Goal: Task Accomplishment & Management: Manage account settings

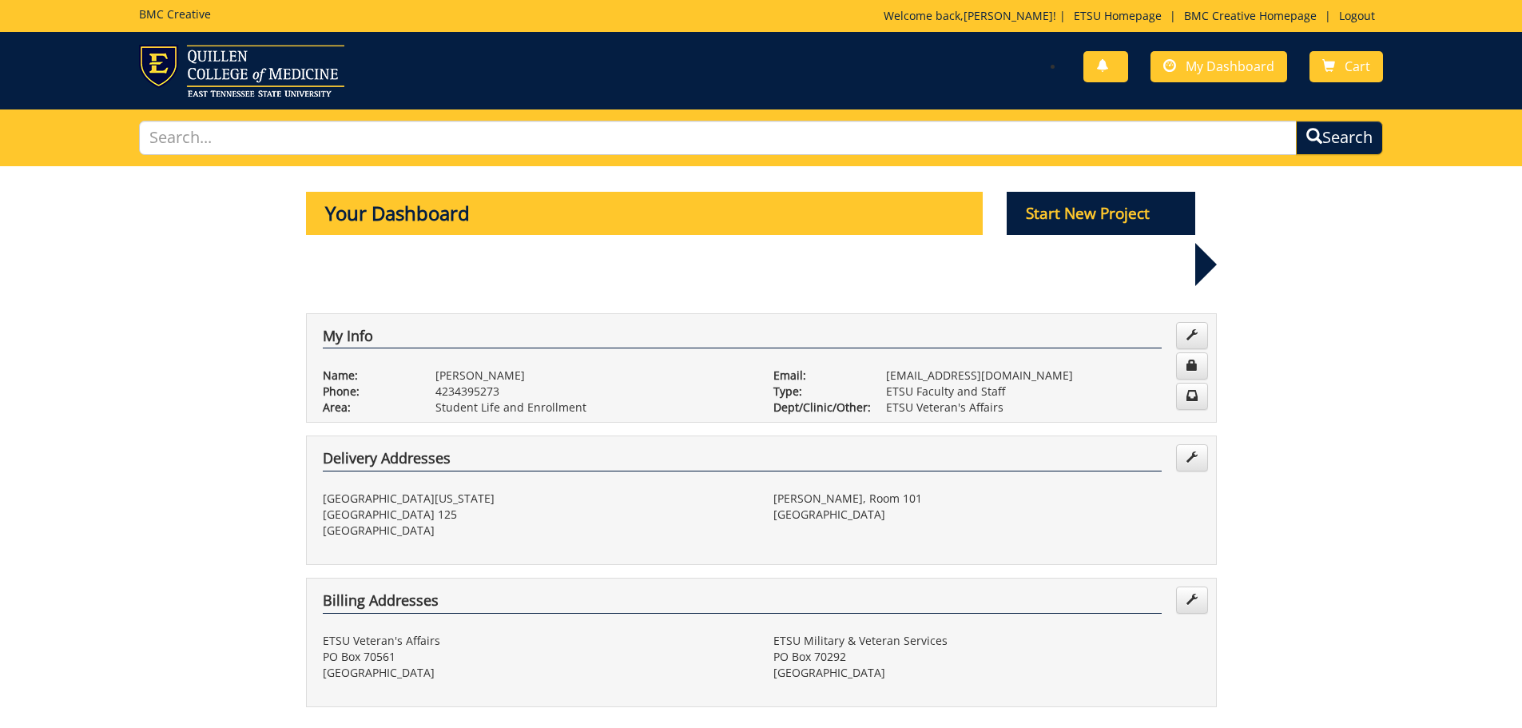
scroll to position [559, 0]
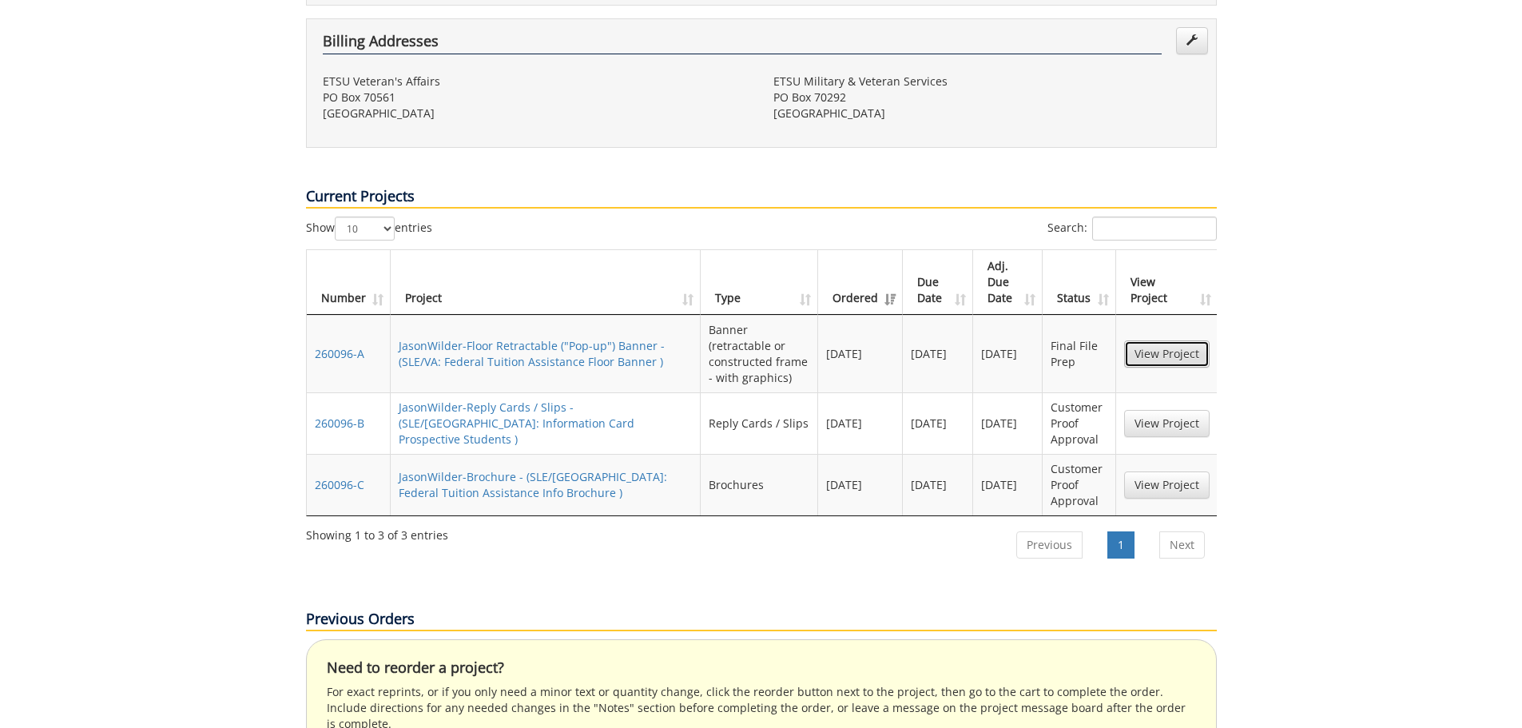
click at [1143, 340] on link "View Project" at bounding box center [1166, 353] width 85 height 27
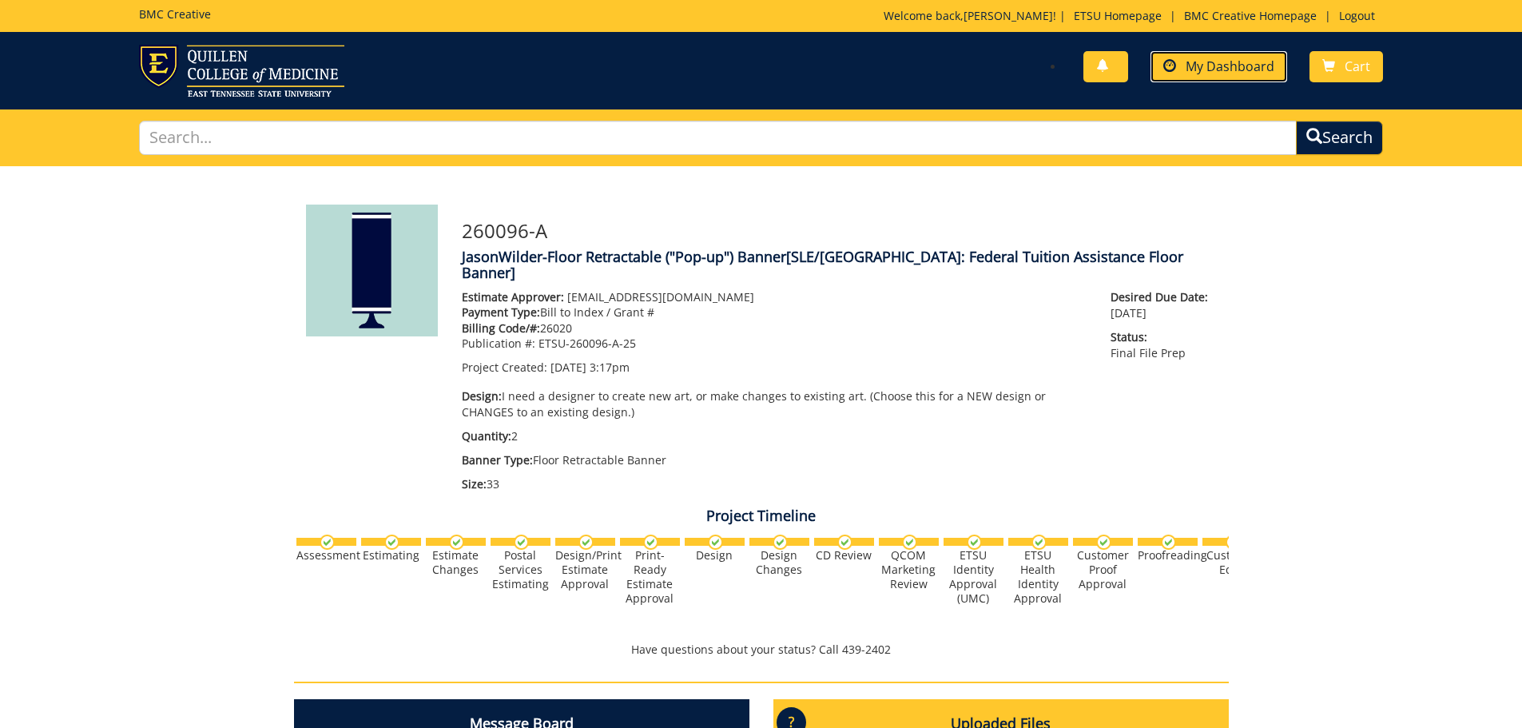
click at [1249, 68] on span "My Dashboard" at bounding box center [1230, 67] width 89 height 18
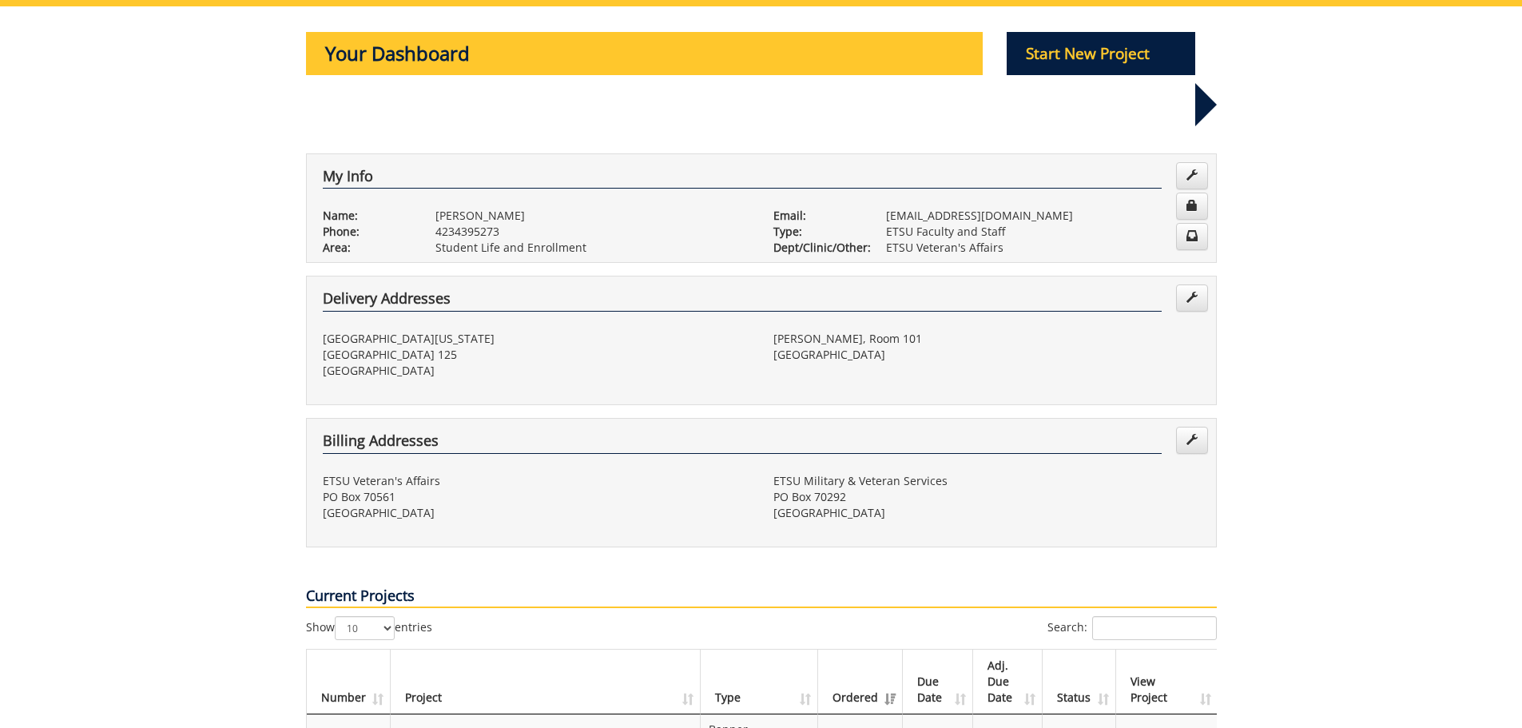
scroll to position [400, 0]
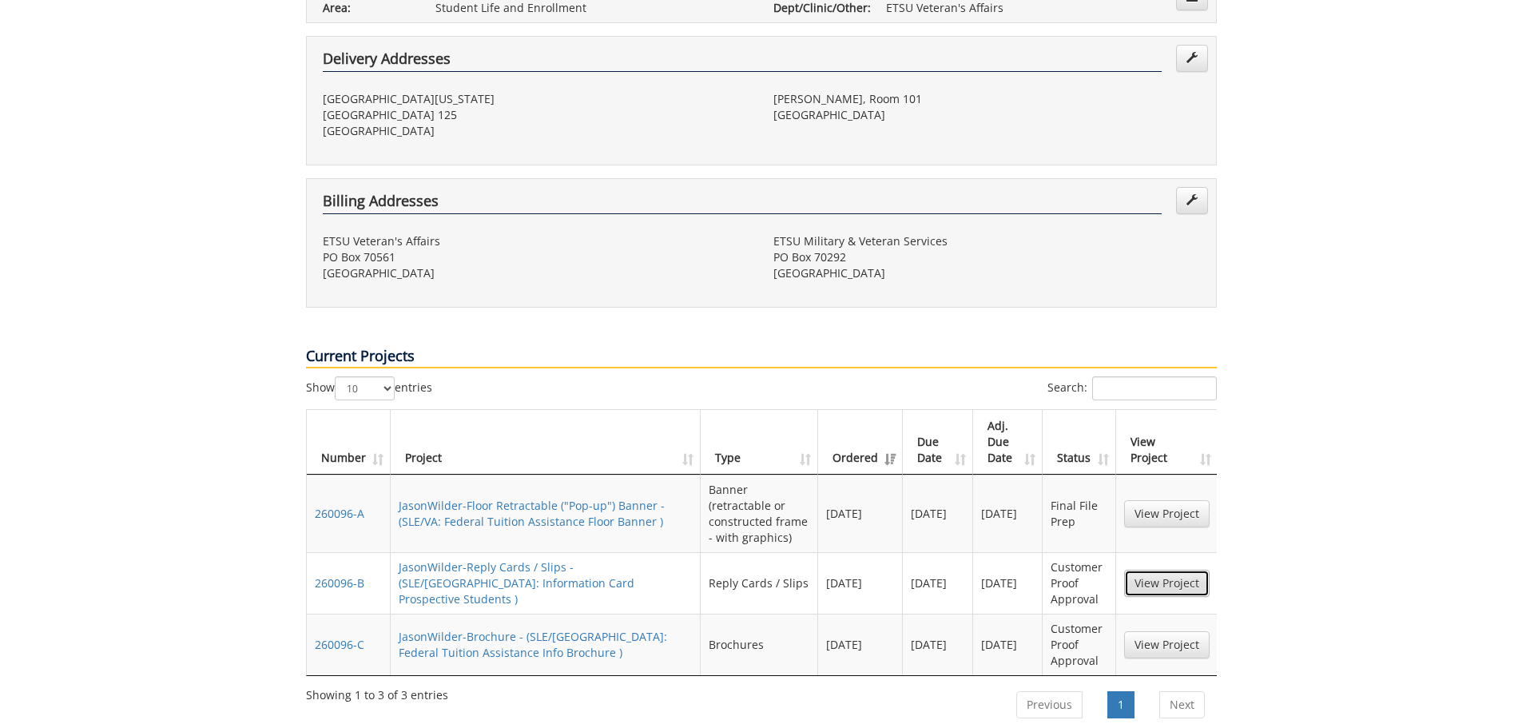
click at [1169, 570] on link "View Project" at bounding box center [1166, 583] width 85 height 27
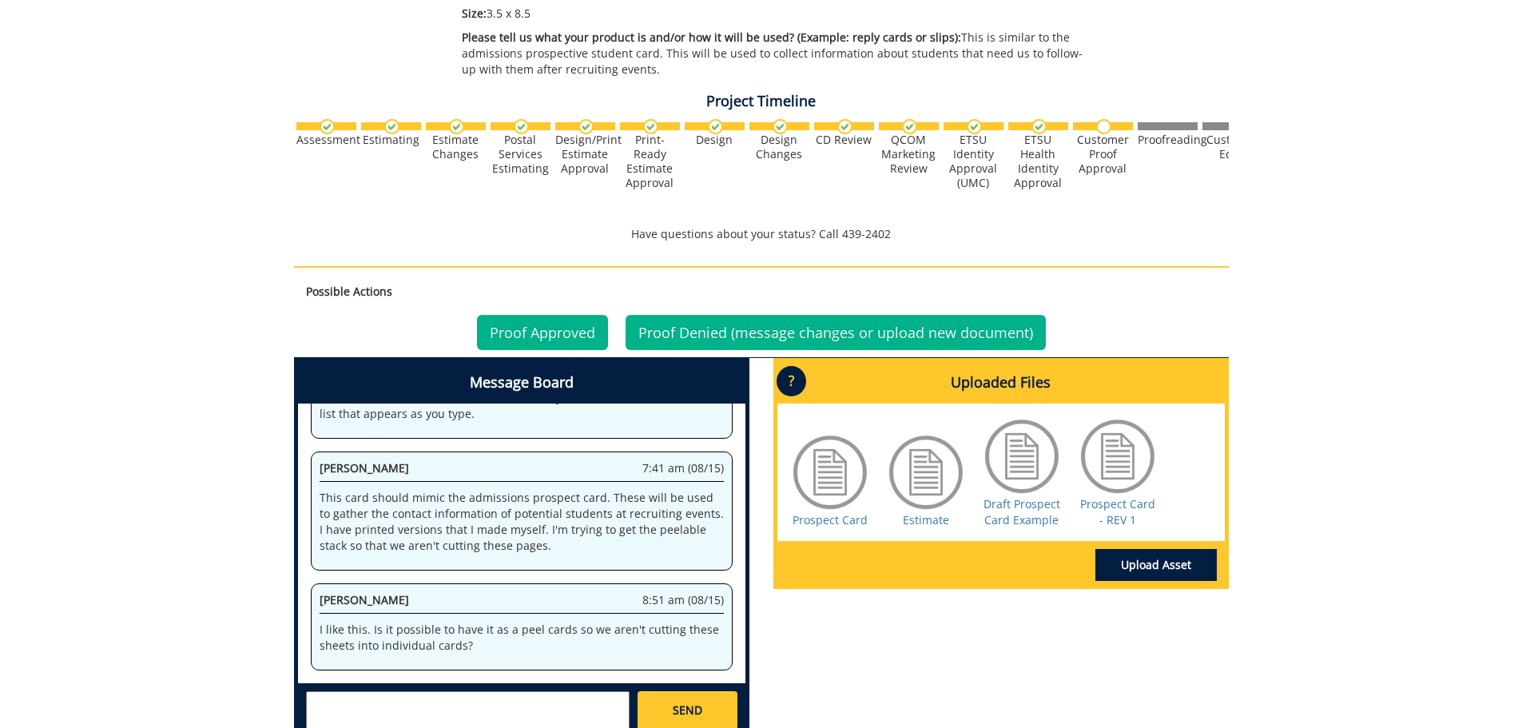
scroll to position [559, 0]
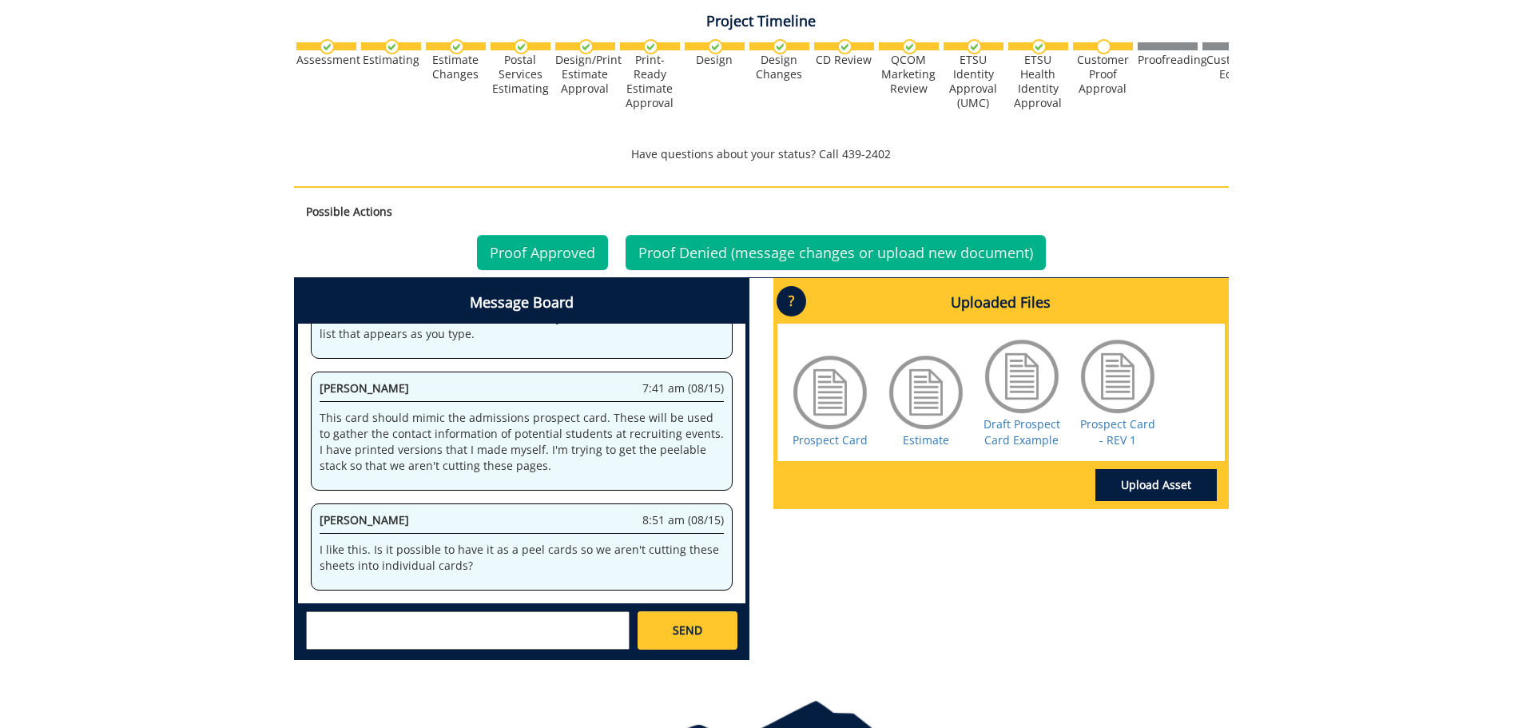
click at [1095, 393] on div at bounding box center [1118, 376] width 80 height 80
click at [1108, 432] on link "Prospect Card - REV 1" at bounding box center [1117, 431] width 75 height 31
click at [818, 435] on link "Prospect Card" at bounding box center [830, 439] width 75 height 15
click at [1399, 464] on div "260096-B JasonWilder-Reply Cards / Slips [SLE/VA: Information Card Prospective …" at bounding box center [761, 140] width 1522 height 1067
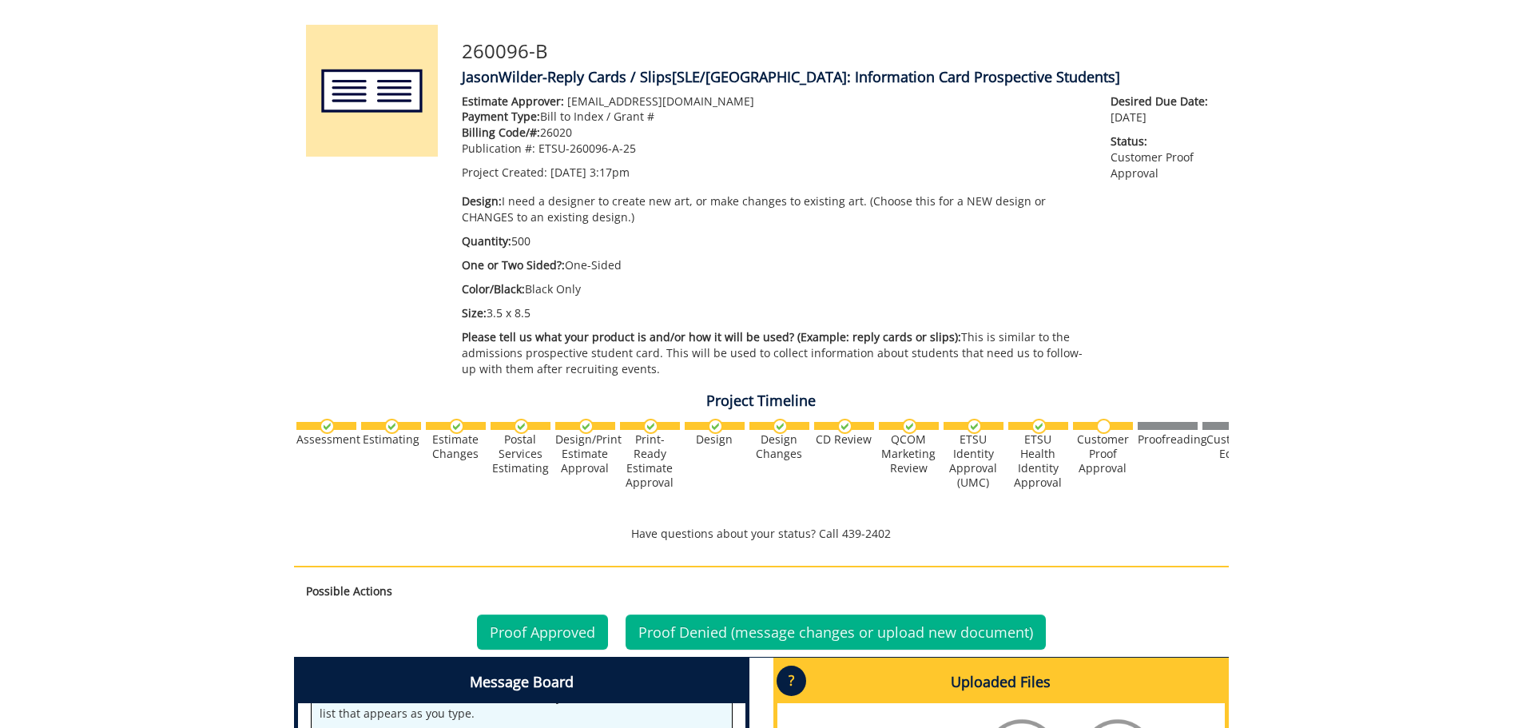
scroll to position [0, 0]
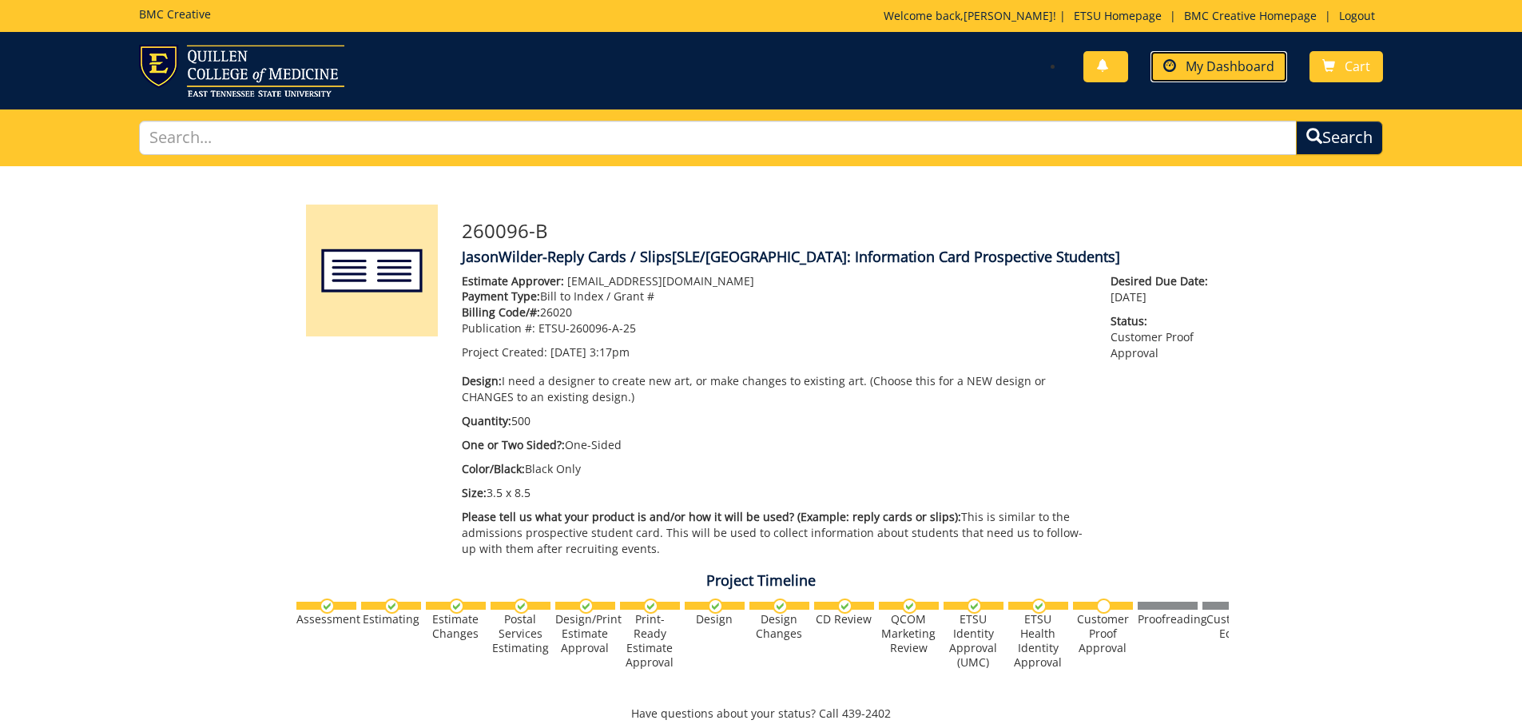
click at [1203, 65] on span "My Dashboard" at bounding box center [1230, 67] width 89 height 18
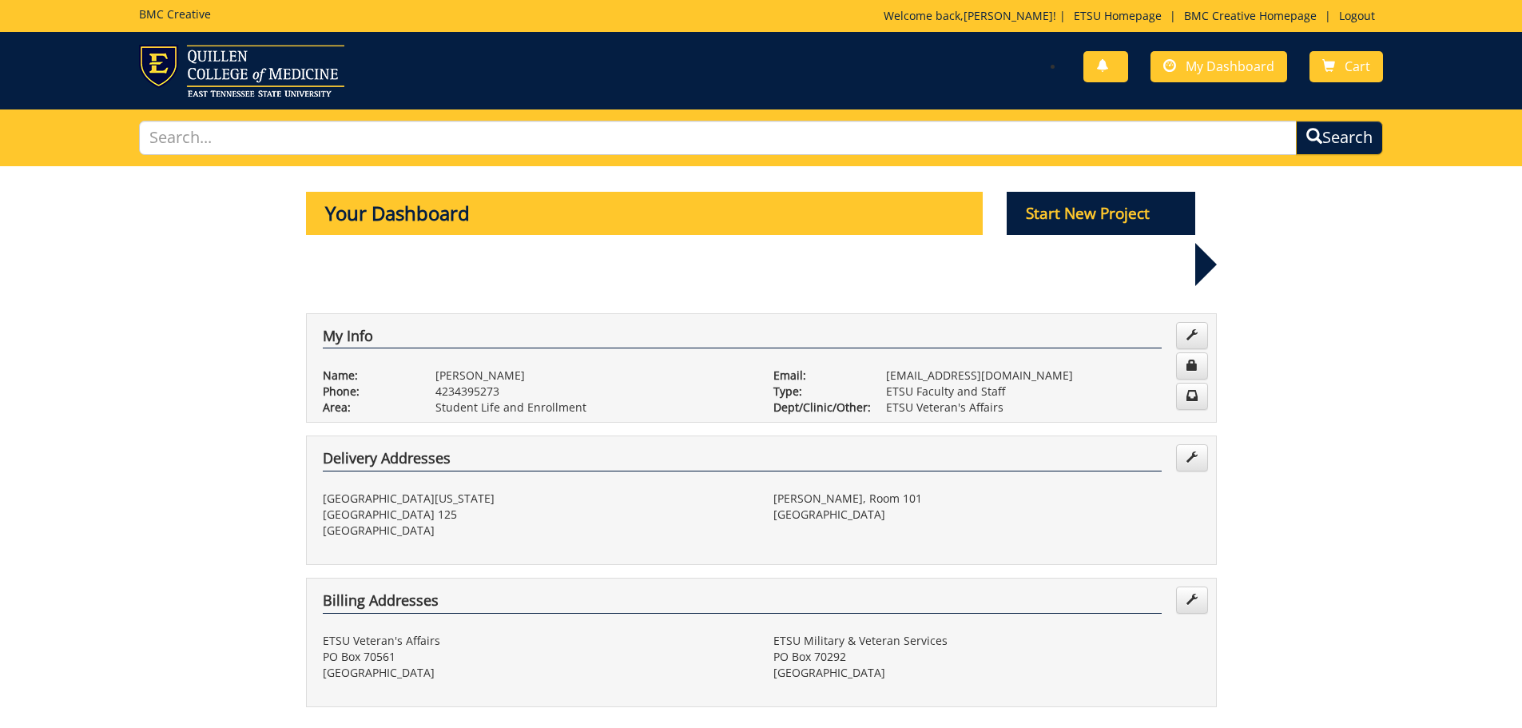
scroll to position [559, 0]
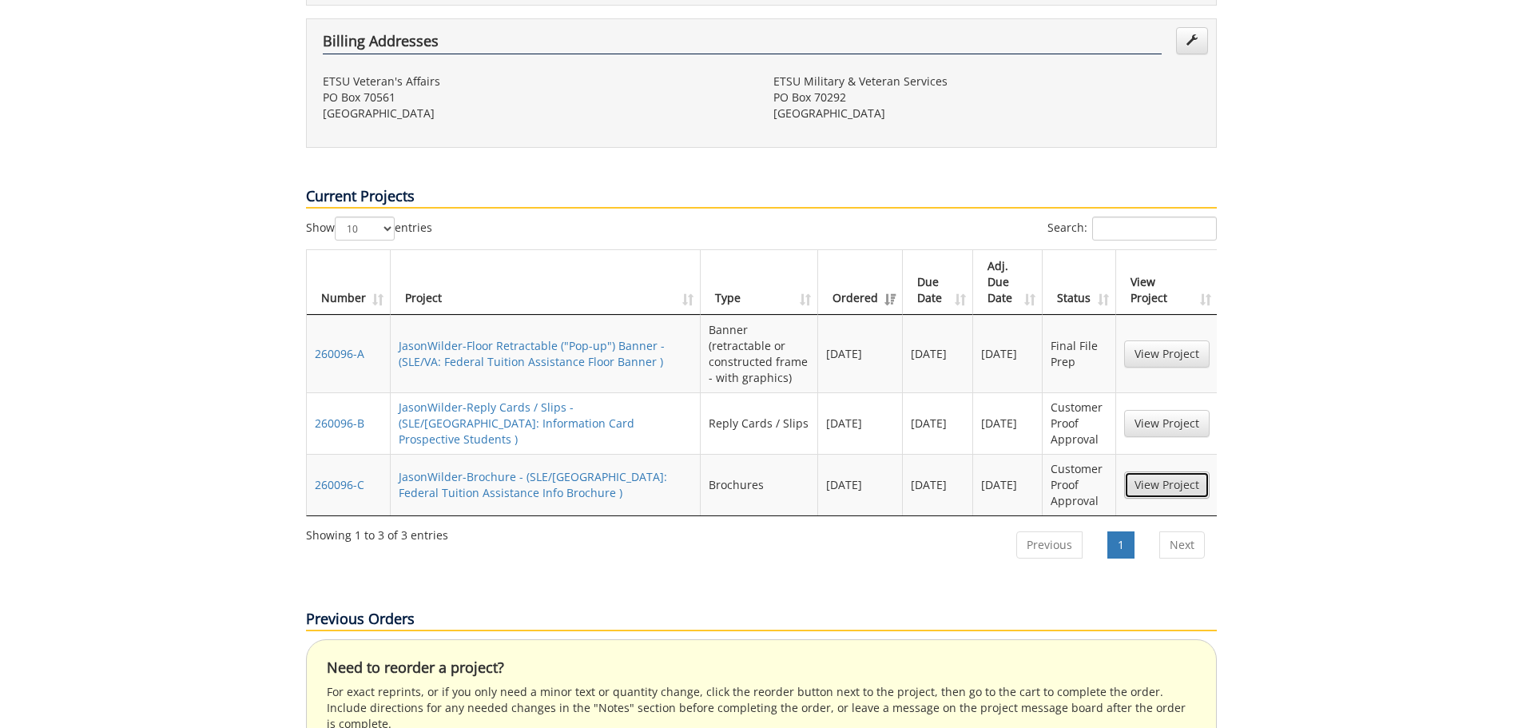
click at [1170, 471] on link "View Project" at bounding box center [1166, 484] width 85 height 27
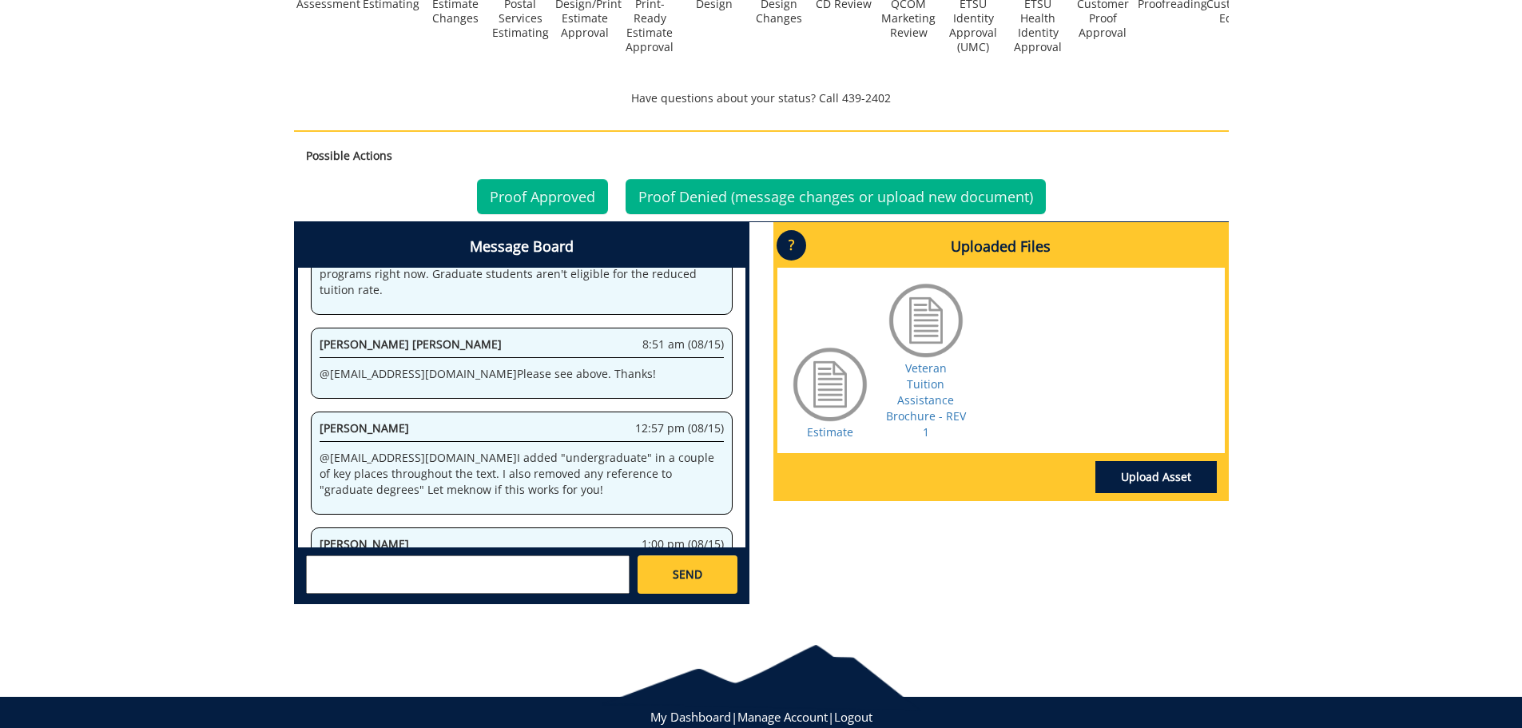
scroll to position [603, 0]
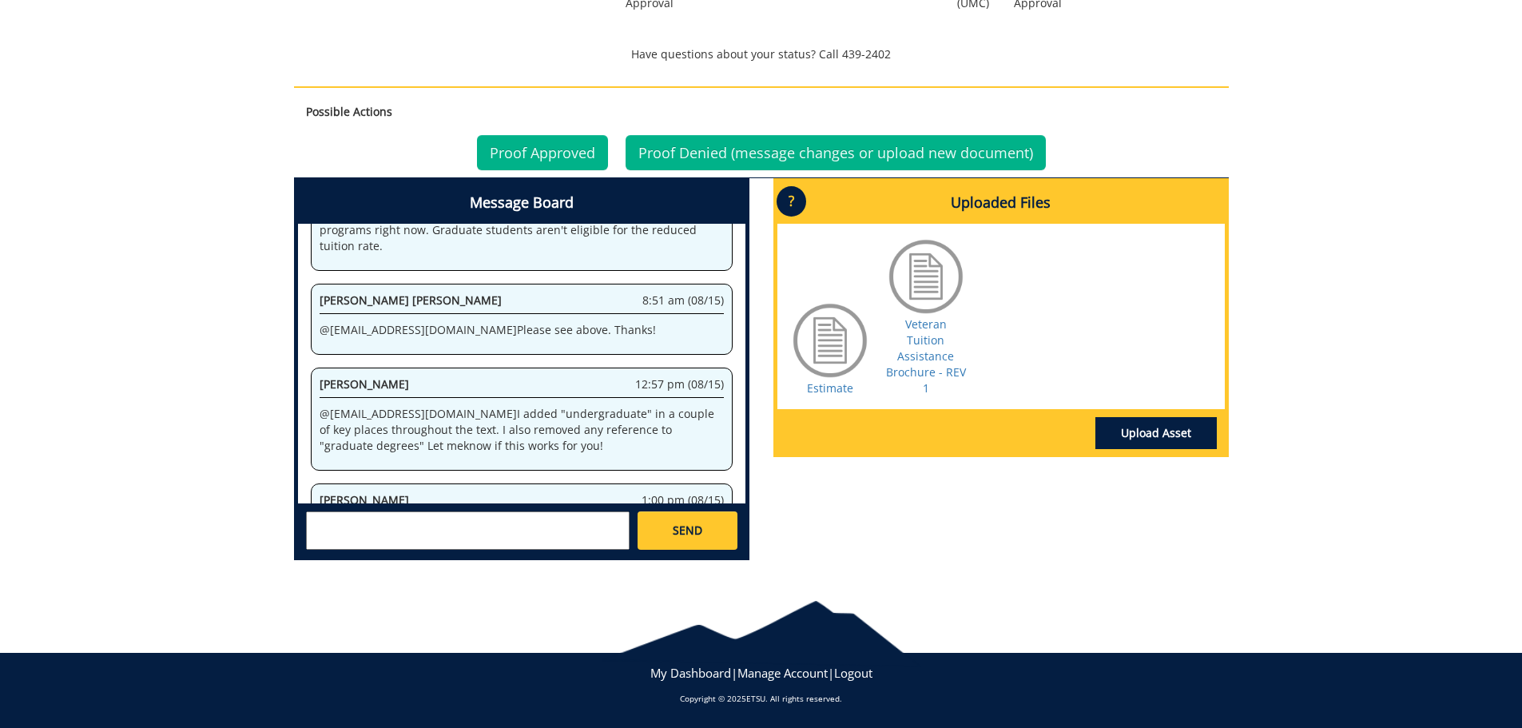
click at [935, 313] on div at bounding box center [926, 277] width 80 height 80
click at [933, 333] on link "Veteran Tuition Assistance Brochure - REV 1" at bounding box center [926, 355] width 80 height 79
click at [464, 530] on textarea at bounding box center [468, 530] width 324 height 38
type textarea "This is great! Last adjustment. Can you change the email to [EMAIL_ADDRESS][DOM…"
click at [946, 571] on div "Message Board System 3:17 pm (07/16) Welcome to the Project Messenger. All mess…" at bounding box center [761, 375] width 959 height 395
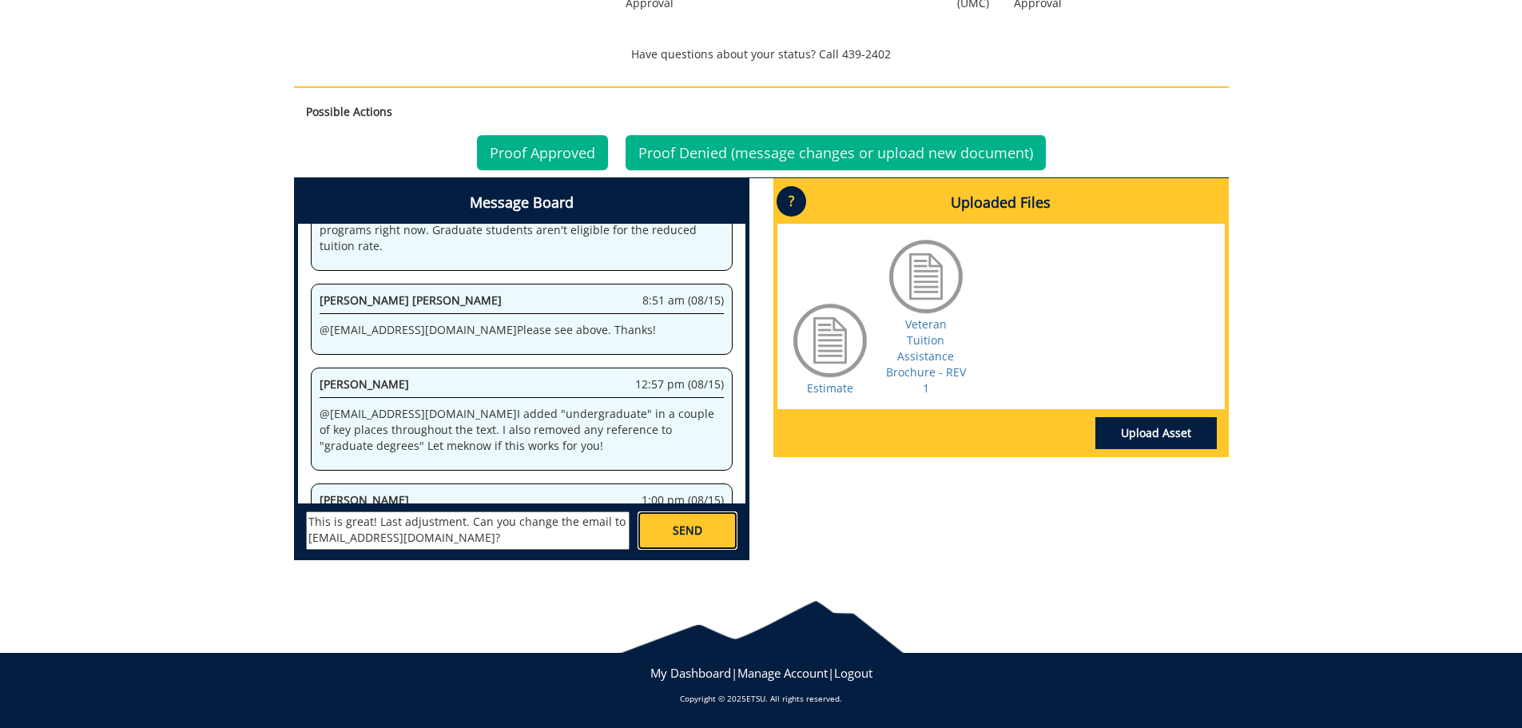
click at [722, 535] on link "SEND" at bounding box center [687, 530] width 99 height 38
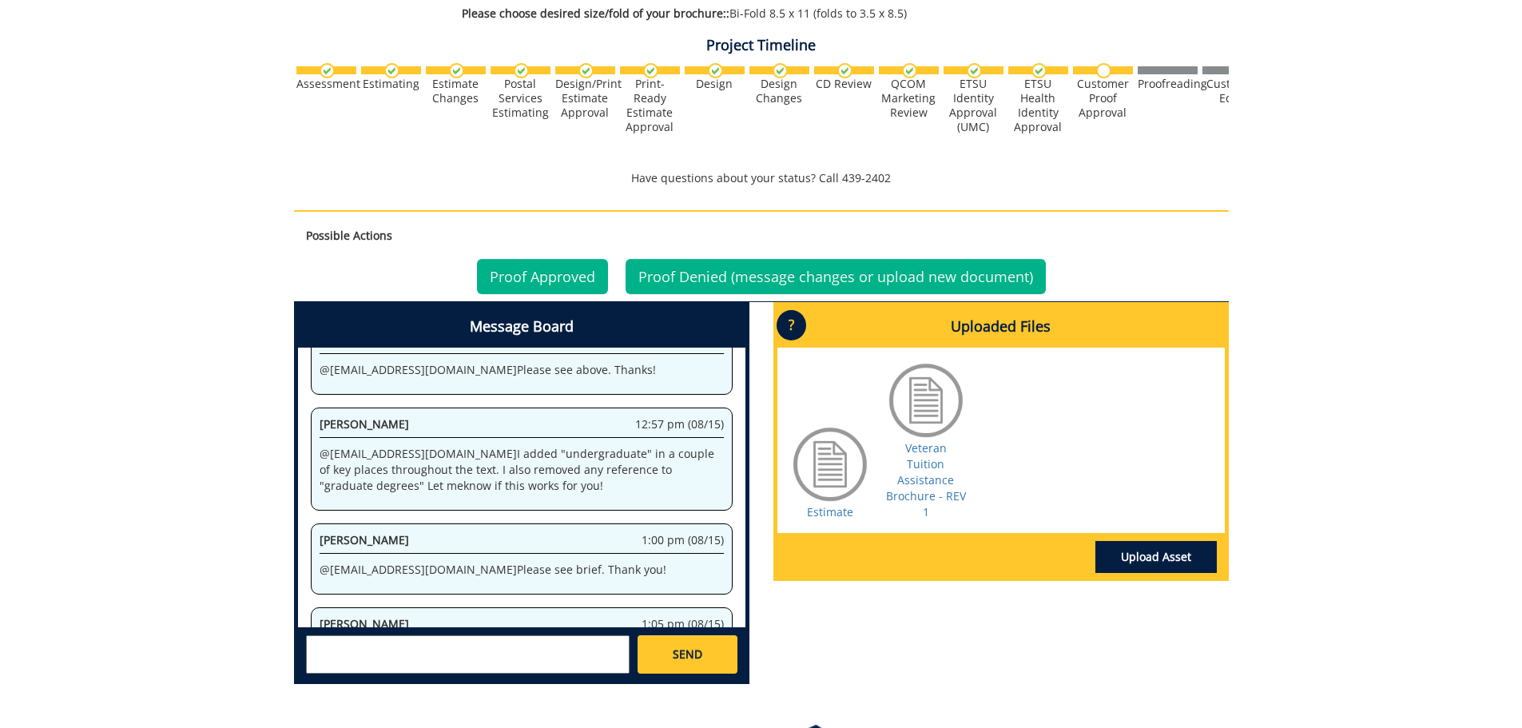
scroll to position [559, 0]
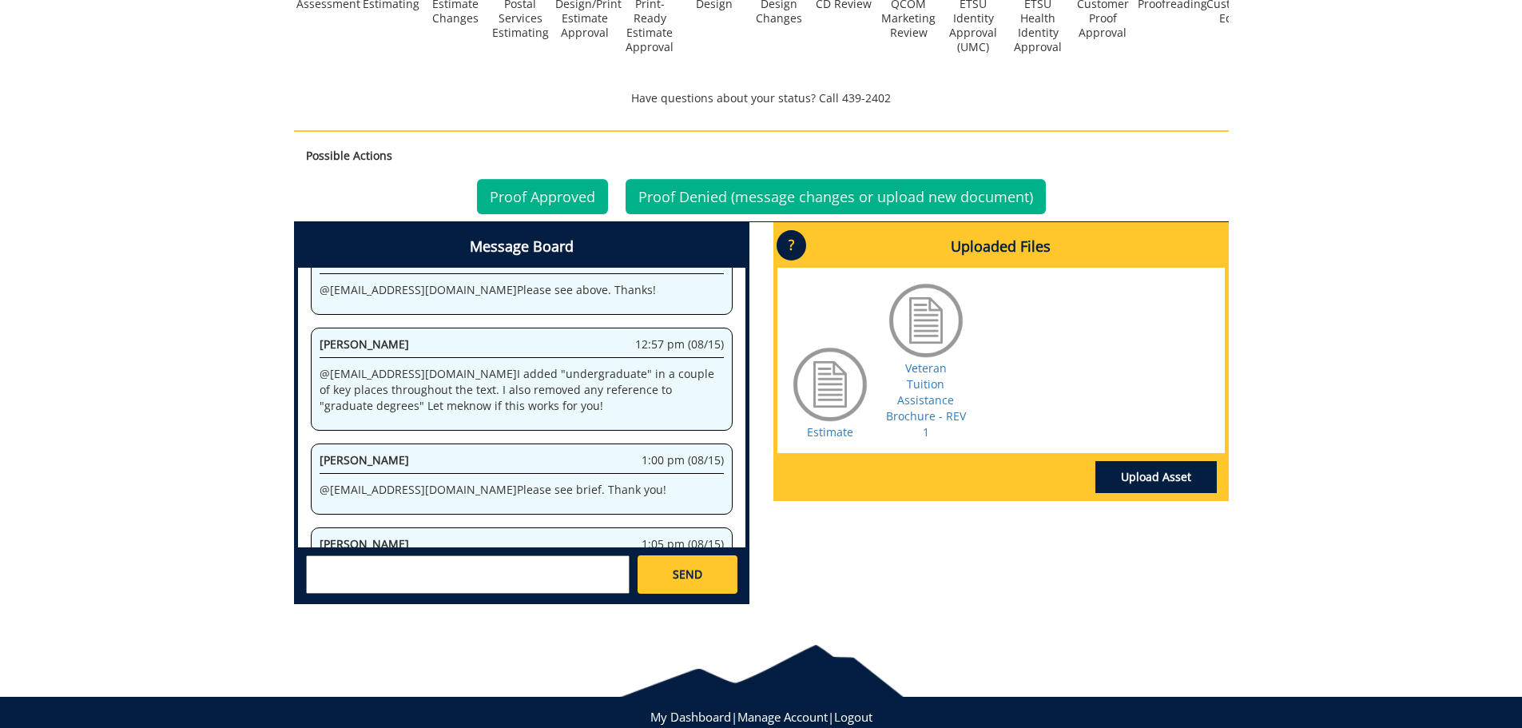
click at [360, 594] on textarea at bounding box center [468, 574] width 324 height 38
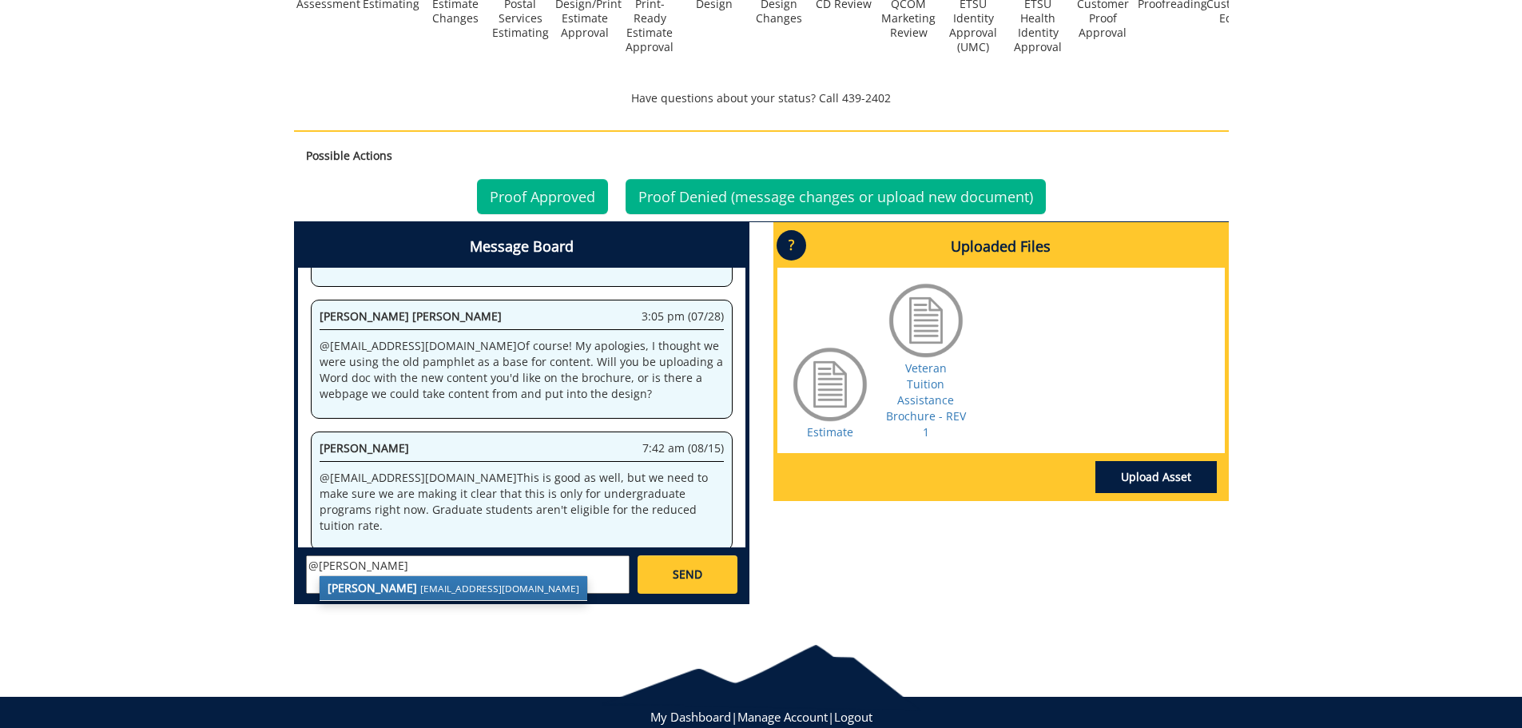
scroll to position [1119, 0]
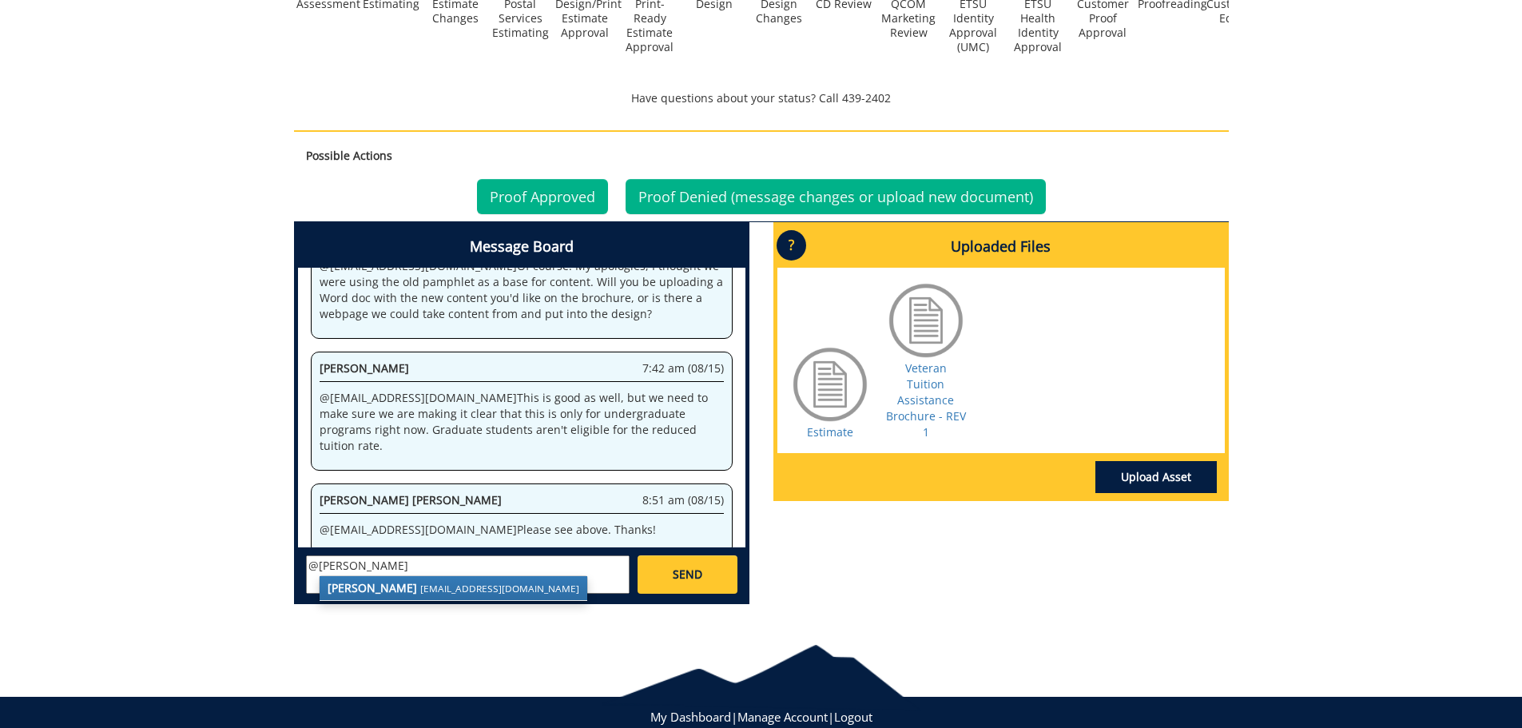
click at [420, 591] on small "[EMAIL_ADDRESS][DOMAIN_NAME]" at bounding box center [499, 588] width 159 height 13
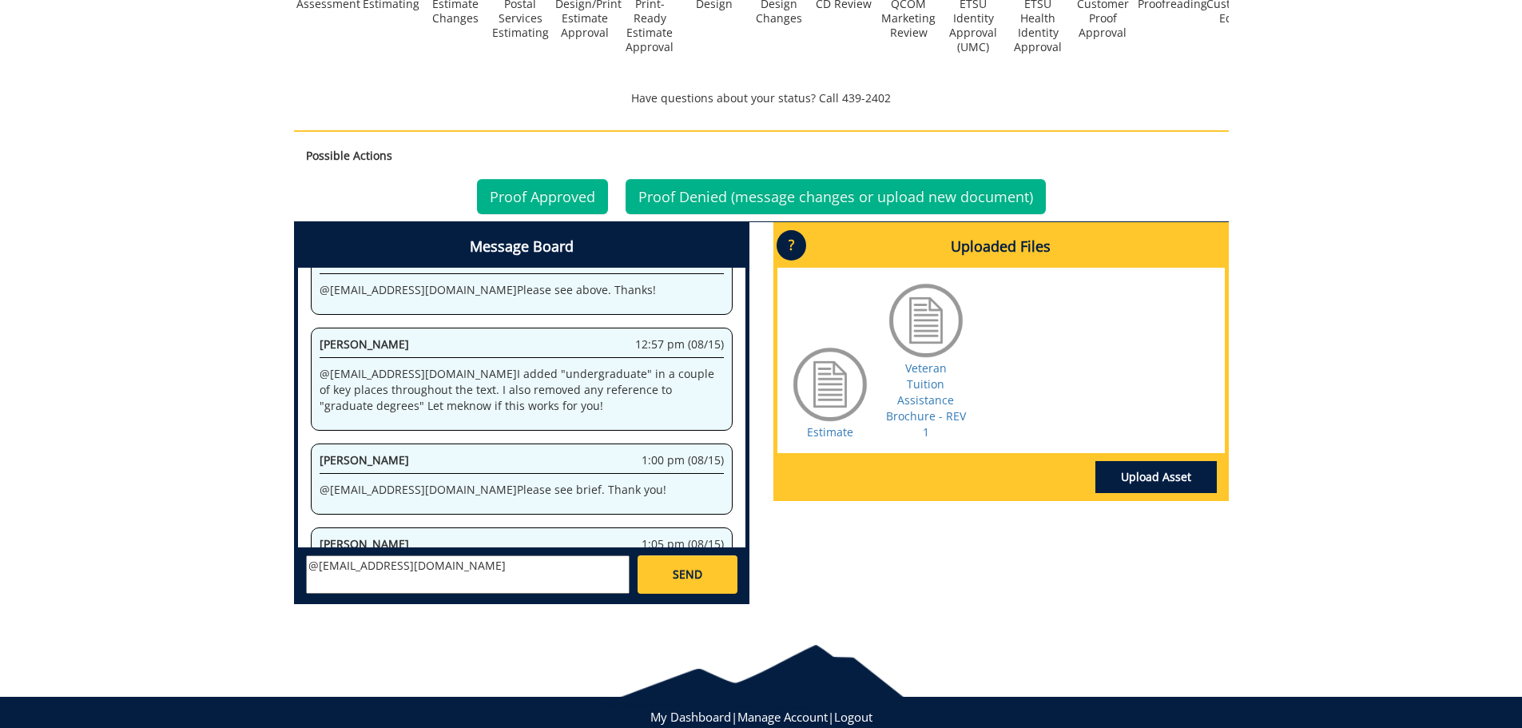
scroll to position [603, 0]
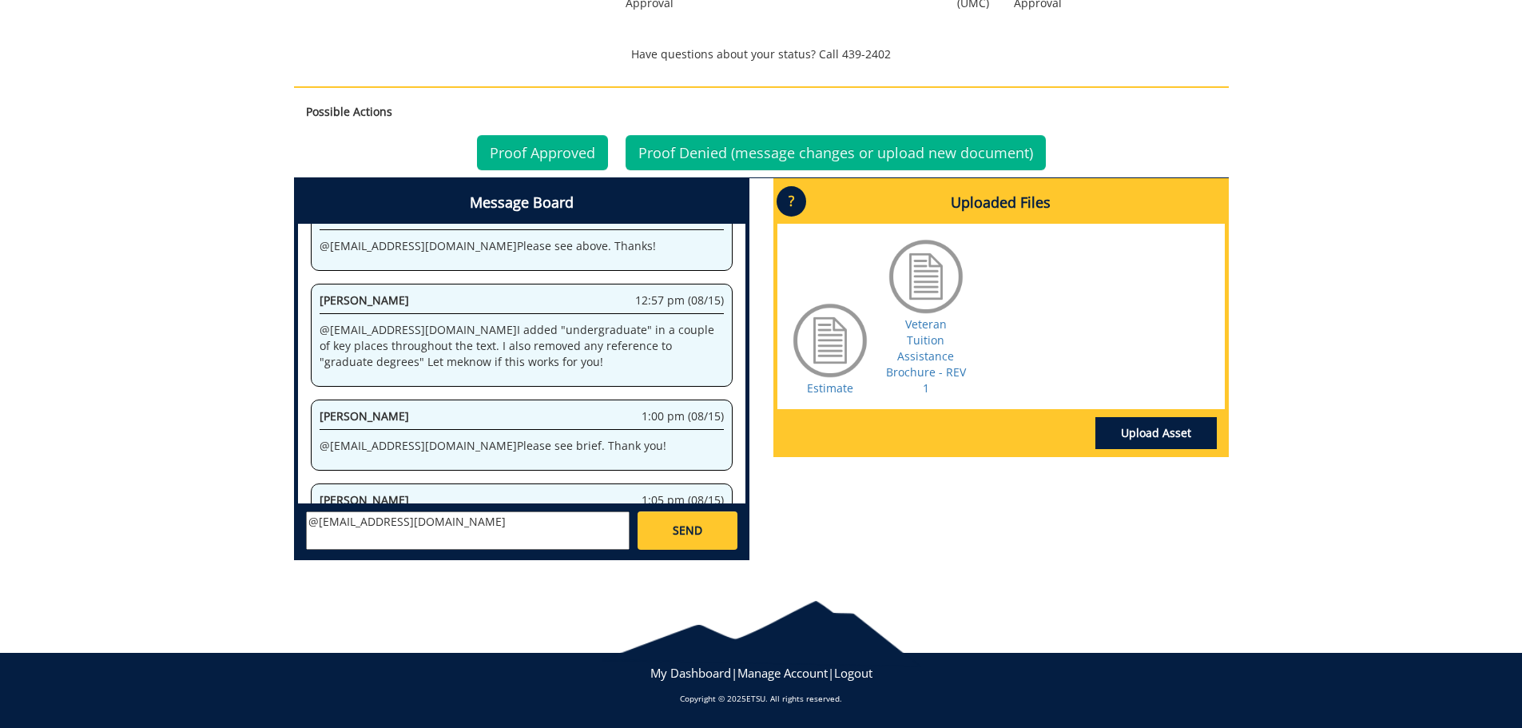
drag, startPoint x: 317, startPoint y: 463, endPoint x: 706, endPoint y: 461, distance: 388.4
click at [706, 483] on div "Jason Wilder 1:05 pm (08/15) This is great! Last adjustment. Can you change the…" at bounding box center [522, 526] width 422 height 87
copy p "This is great! Last adjustment. Can you change the email to va@etsu.edu ?"
click at [414, 515] on textarea "@aresam@etsu.edu" at bounding box center [468, 530] width 324 height 38
type textarea "@"
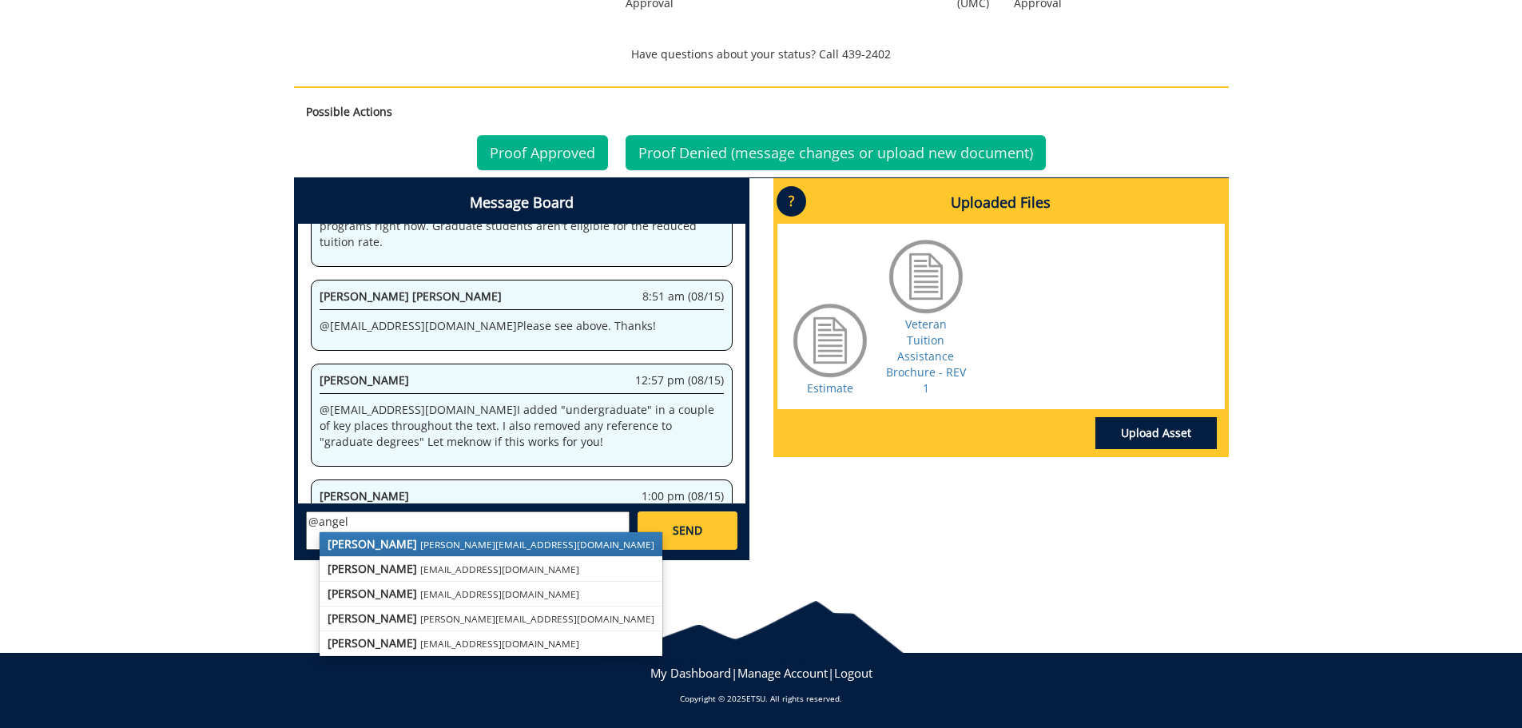
scroll to position [1359, 0]
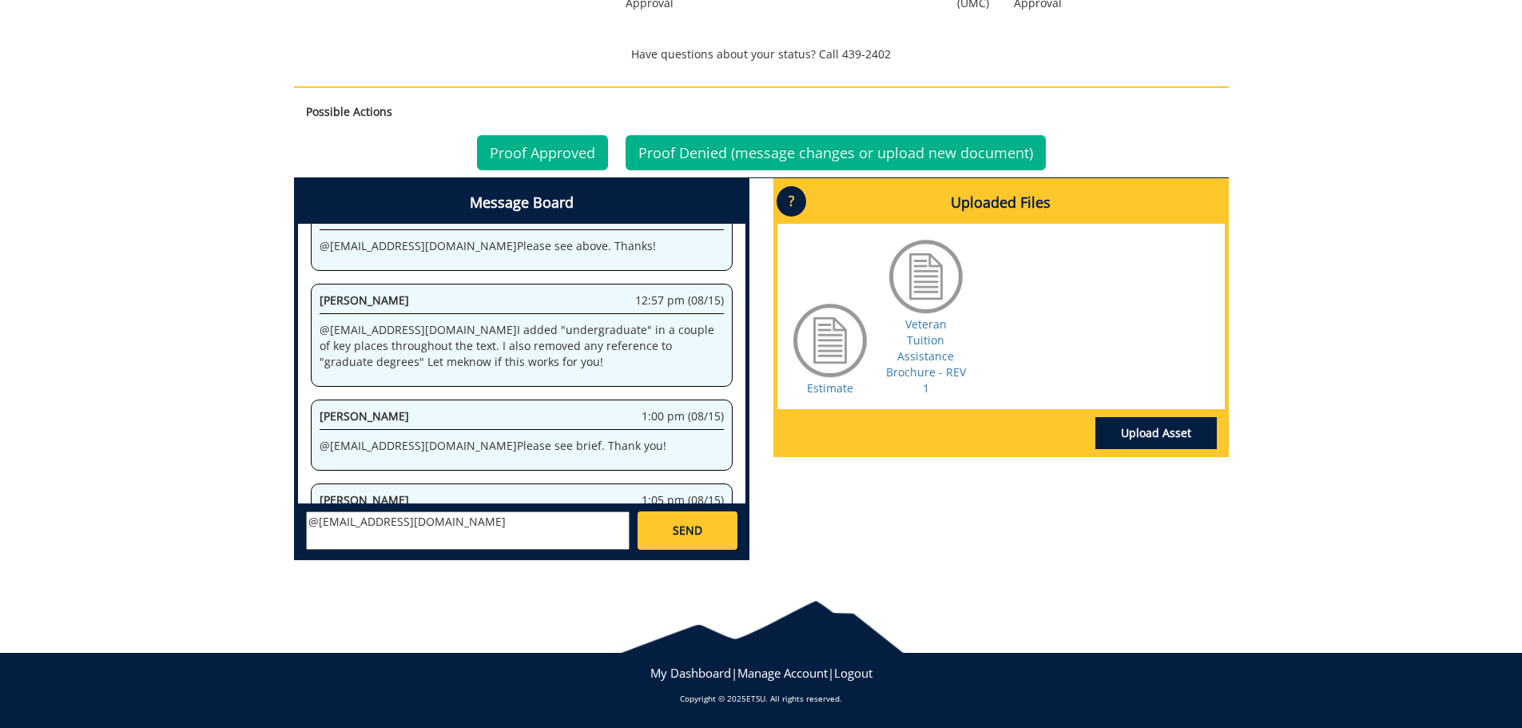
paste textarea "This is great! Last adjustment. Can you change the email to va@etsu.edu?"
type textarea "@aresam@etsu.edu This is great! Last adjustment. Can you change the email to va…"
click at [721, 532] on link "SEND" at bounding box center [687, 530] width 99 height 38
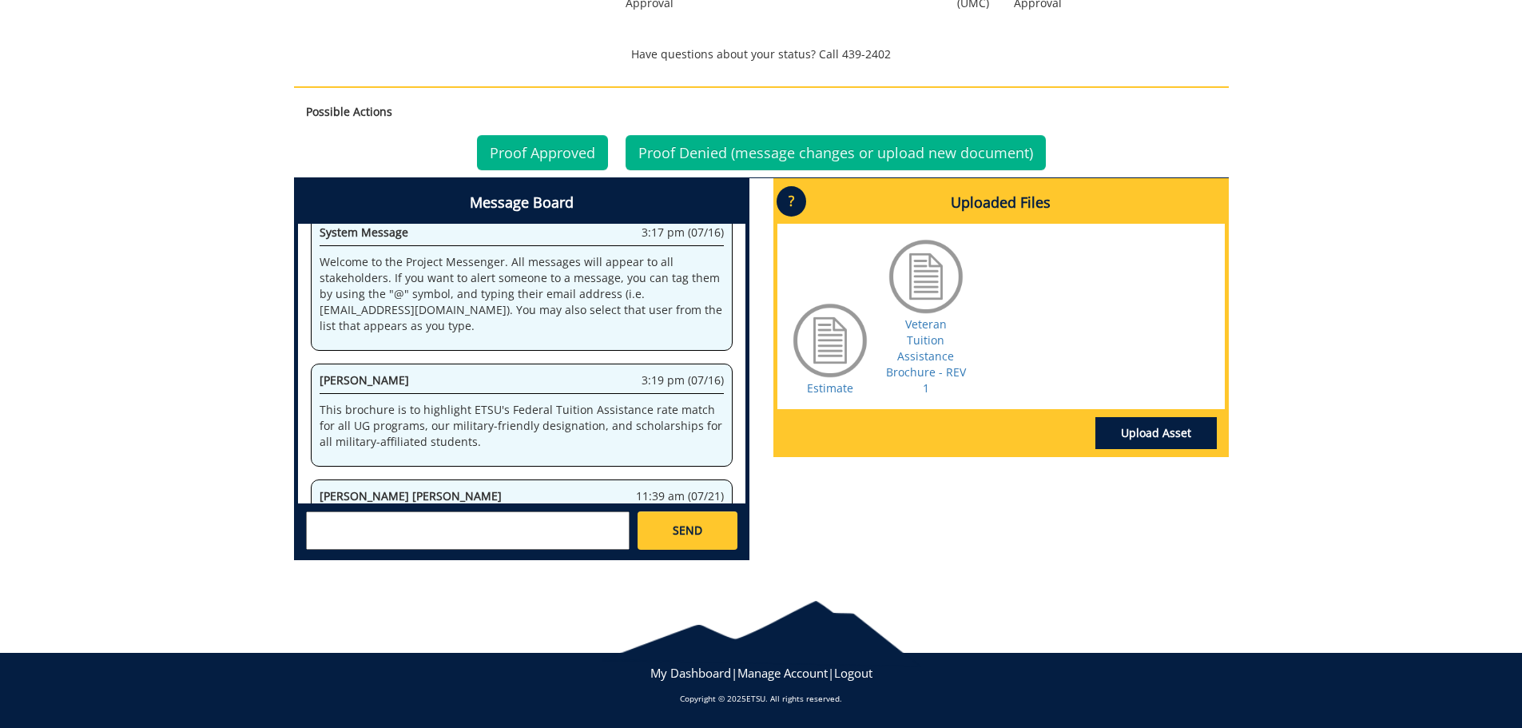
scroll to position [36178, 0]
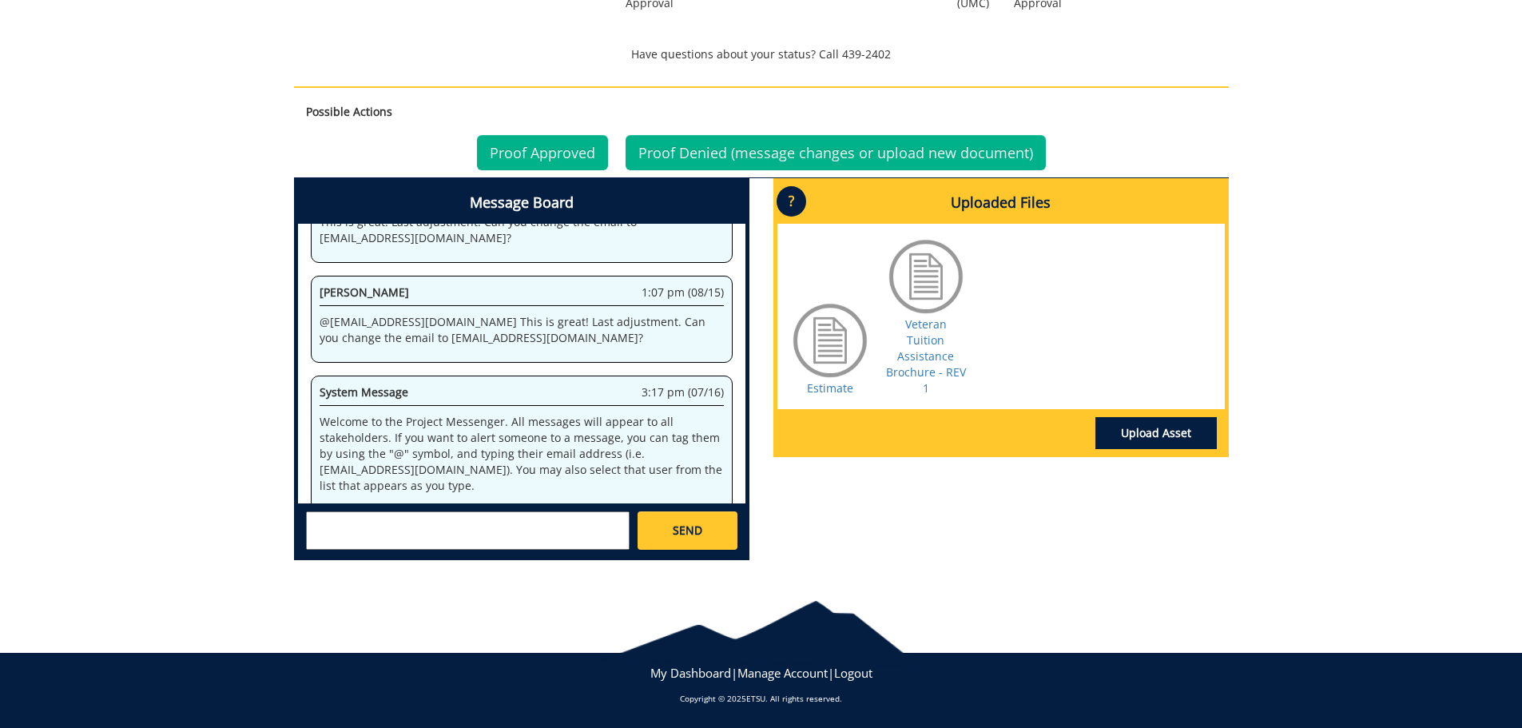
drag, startPoint x: 1473, startPoint y: 193, endPoint x: 1360, endPoint y: 221, distance: 116.3
click at [1473, 193] on div "260096-C JasonWilder-Brochure [SLE/VA: Federal Tuition Assistance Info Brochure…" at bounding box center [761, 68] width 1522 height 1011
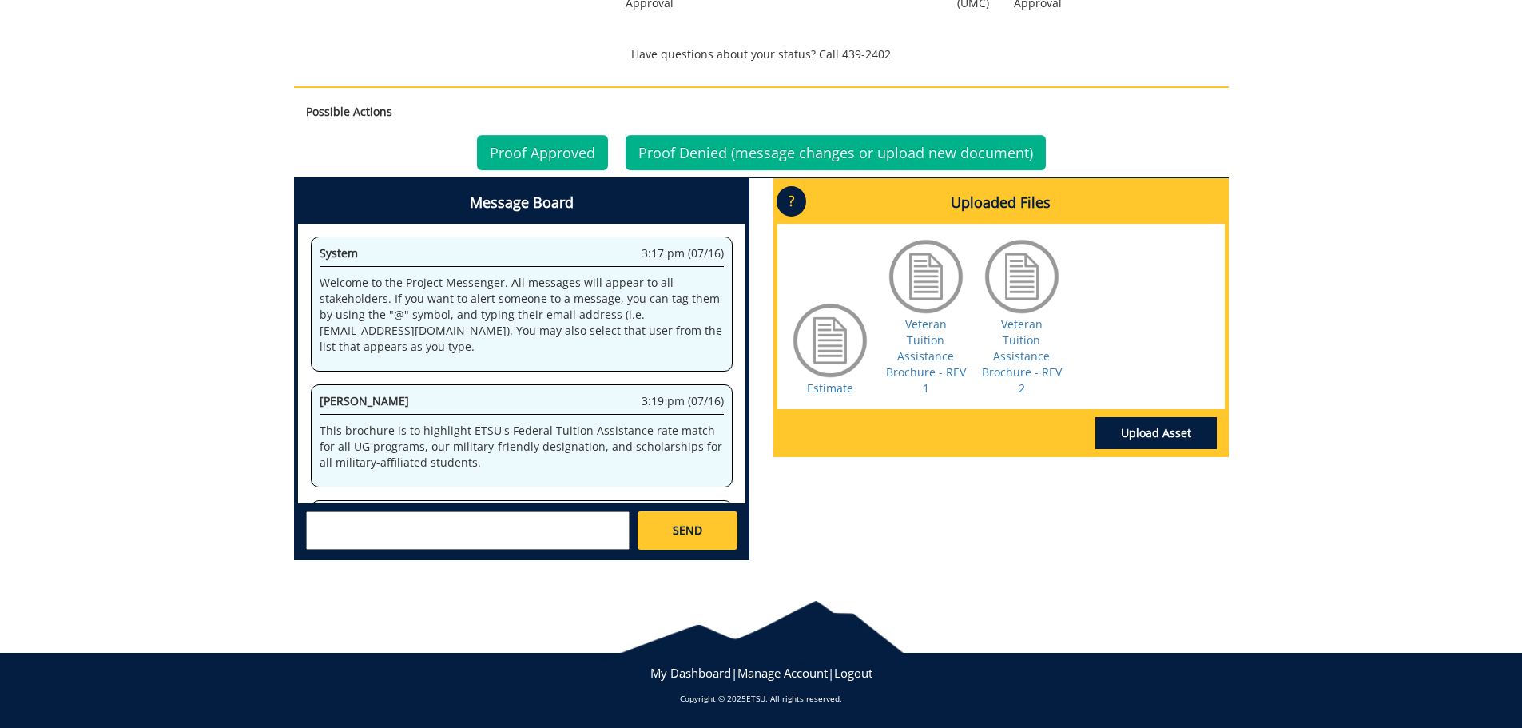
scroll to position [1459, 0]
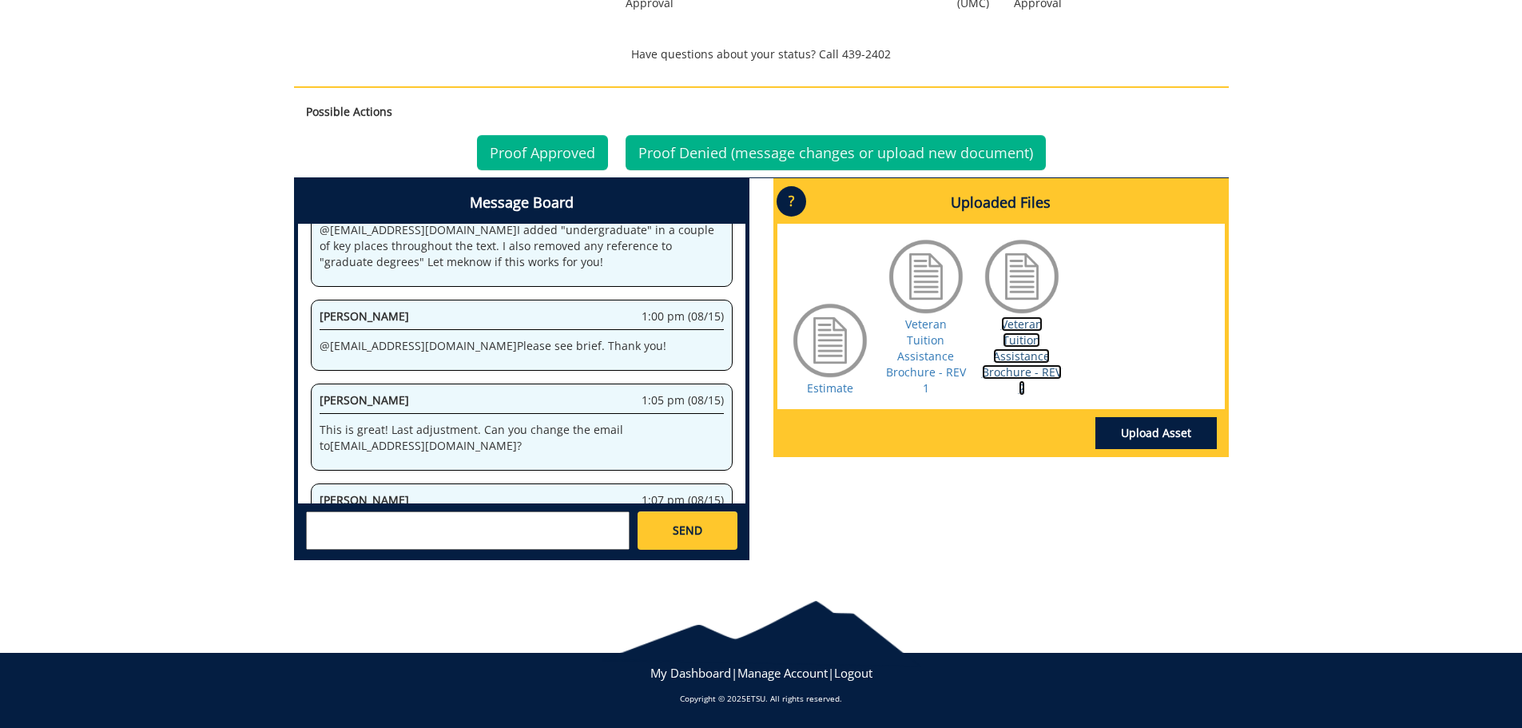
click at [1026, 378] on link "Veteran Tuition Assistance Brochure - REV 2" at bounding box center [1022, 355] width 80 height 79
click at [540, 150] on link "Proof Approved" at bounding box center [542, 152] width 131 height 35
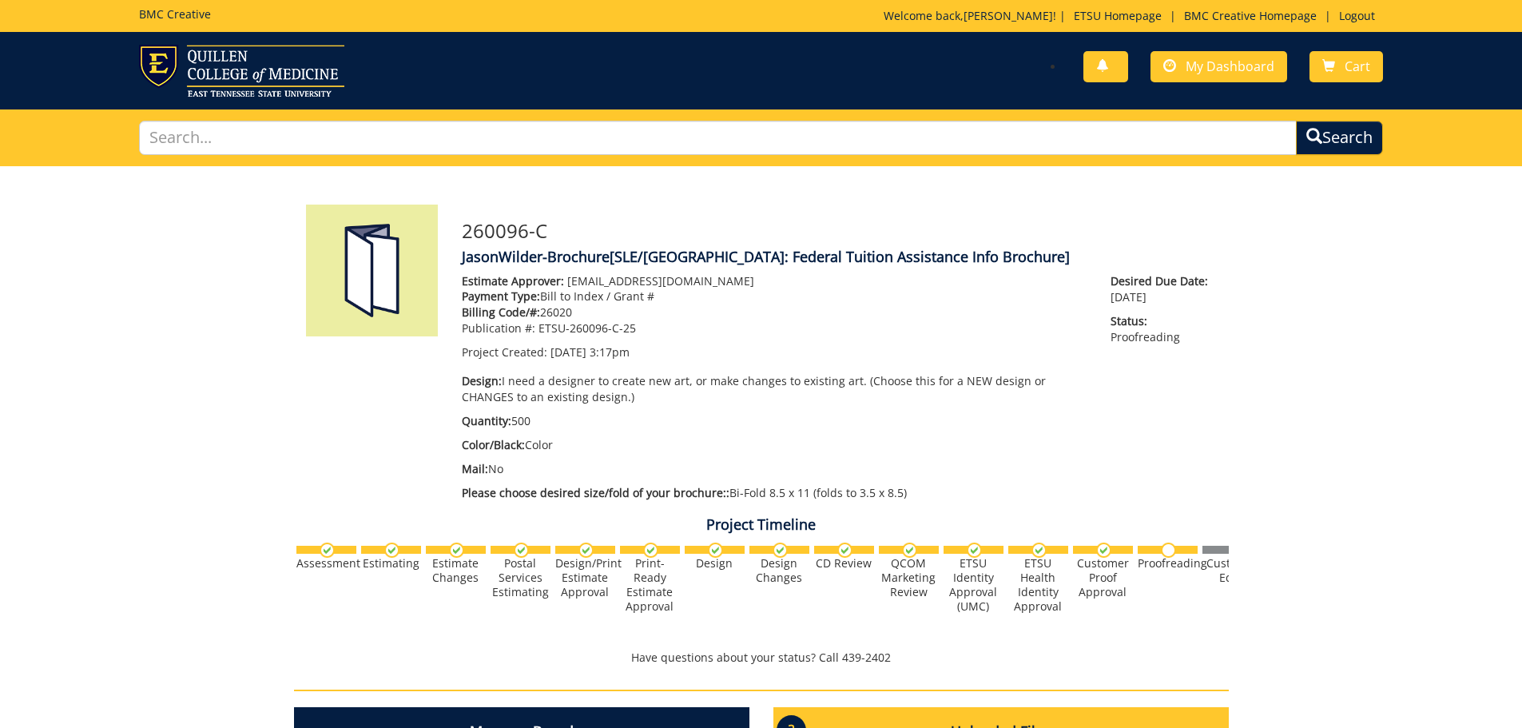
scroll to position [1459, 0]
click at [1232, 59] on span "My Dashboard" at bounding box center [1230, 67] width 89 height 18
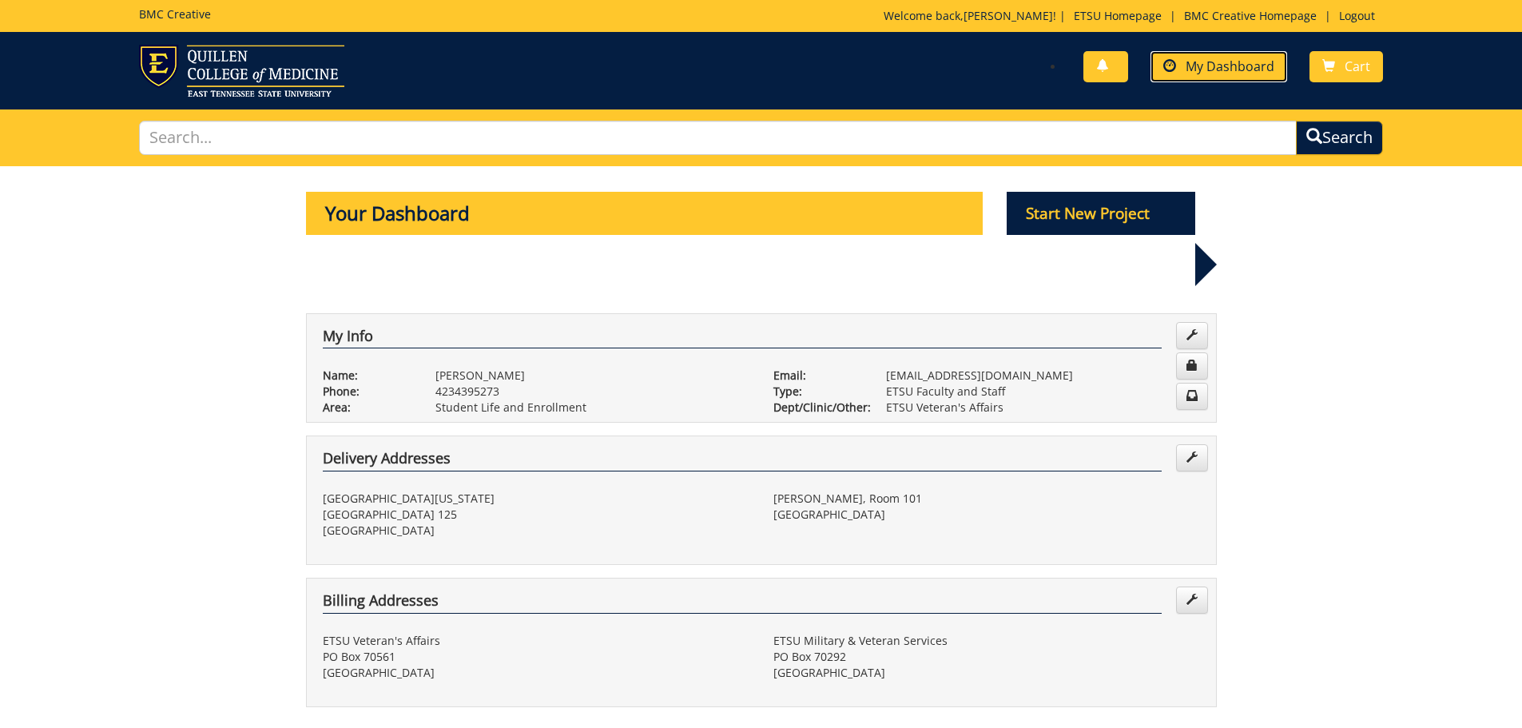
click at [1259, 76] on link "My Dashboard" at bounding box center [1219, 66] width 137 height 31
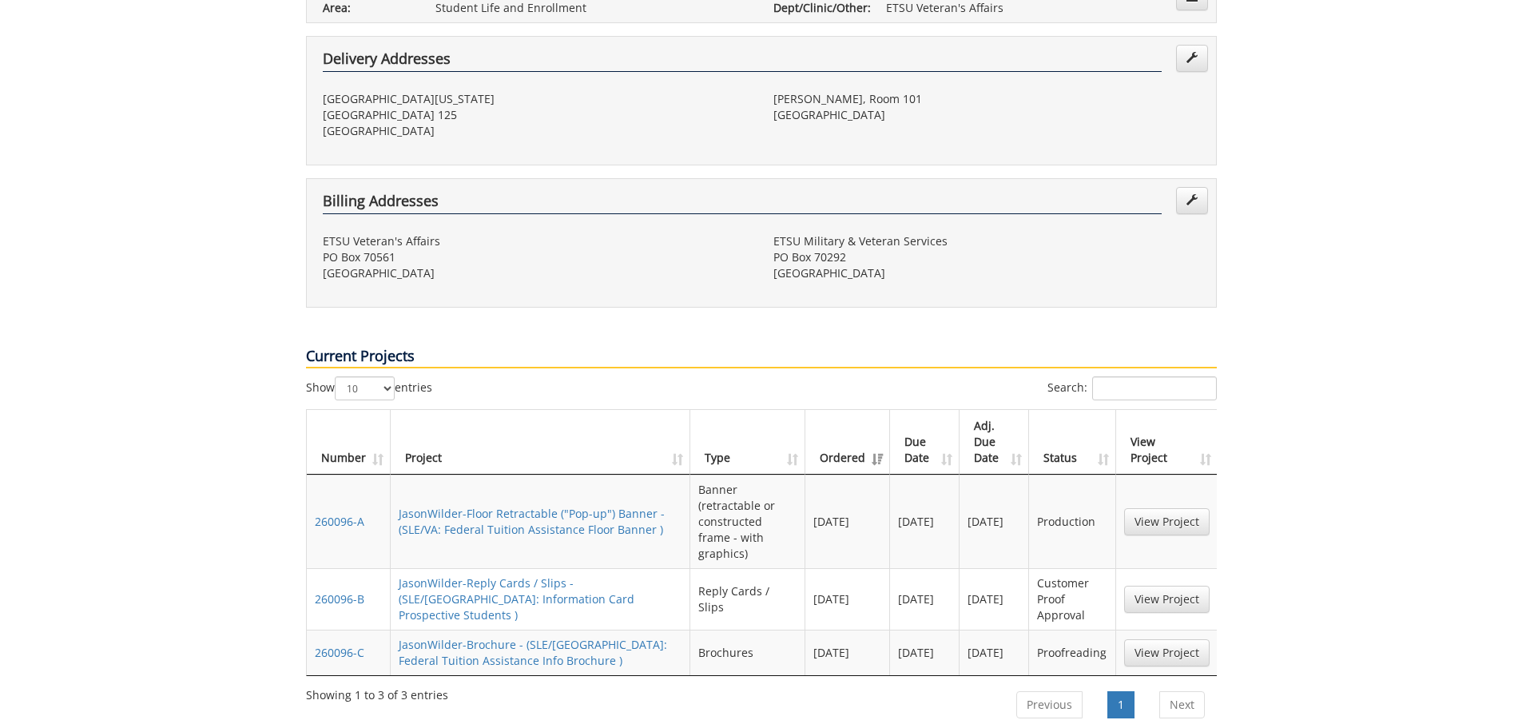
scroll to position [479, 0]
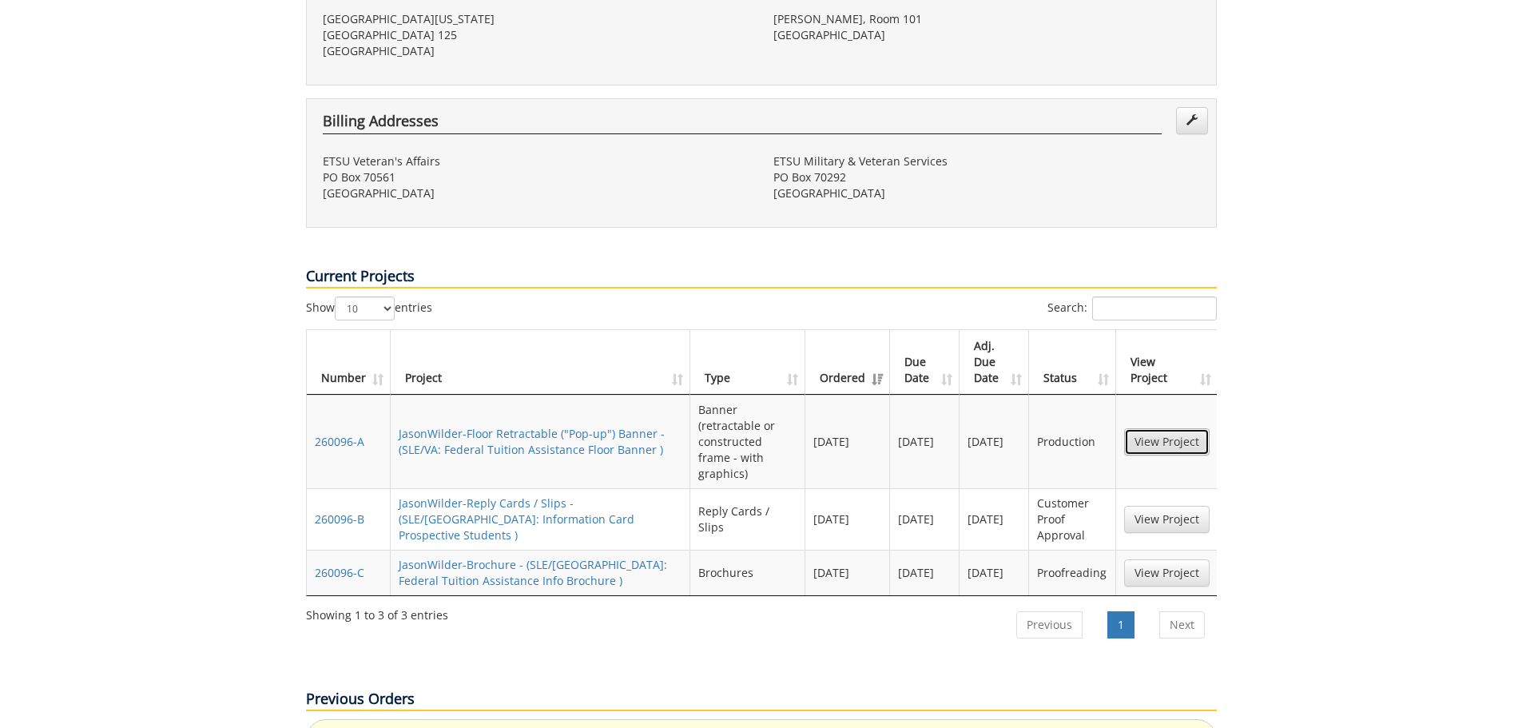
click at [1177, 428] on link "View Project" at bounding box center [1166, 441] width 85 height 27
click at [1181, 506] on link "View Project" at bounding box center [1166, 519] width 85 height 27
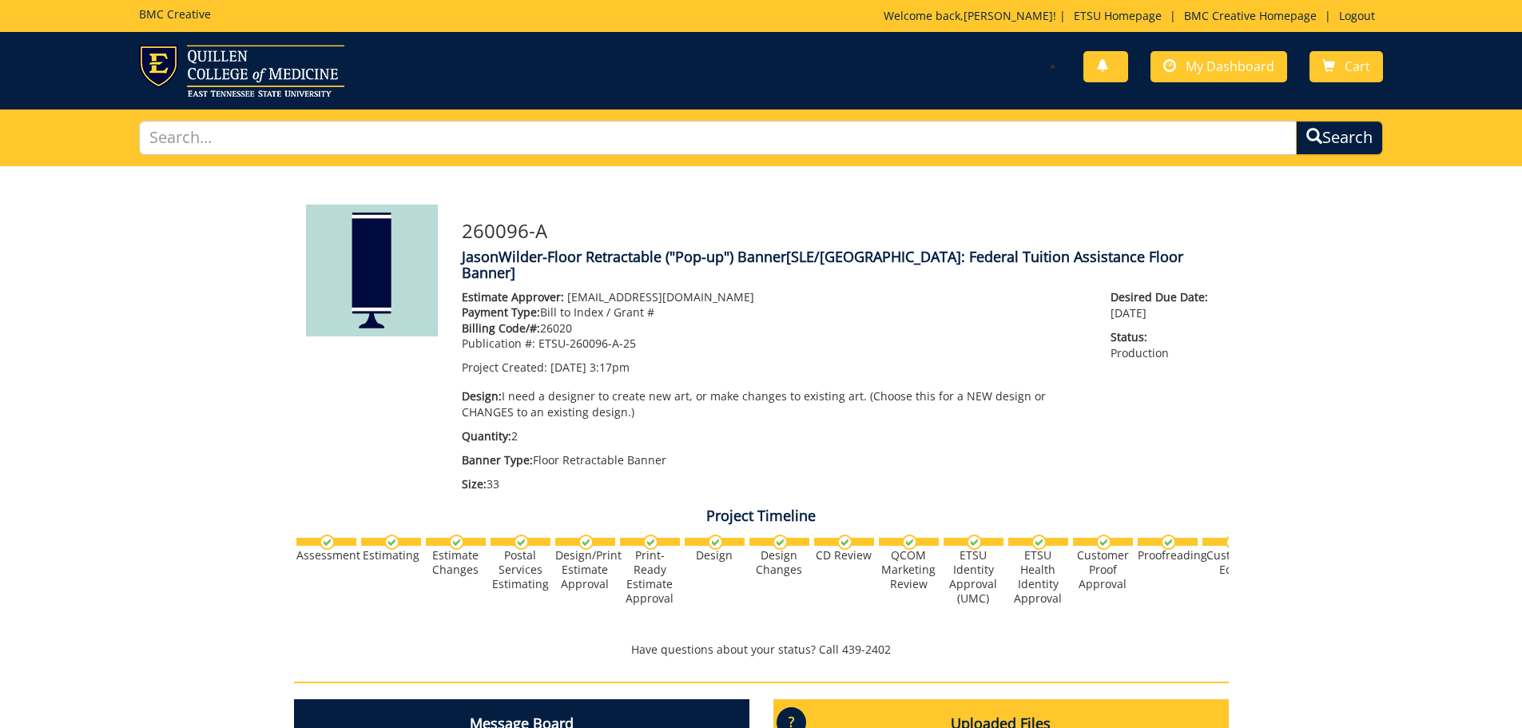
scroll to position [344, 0]
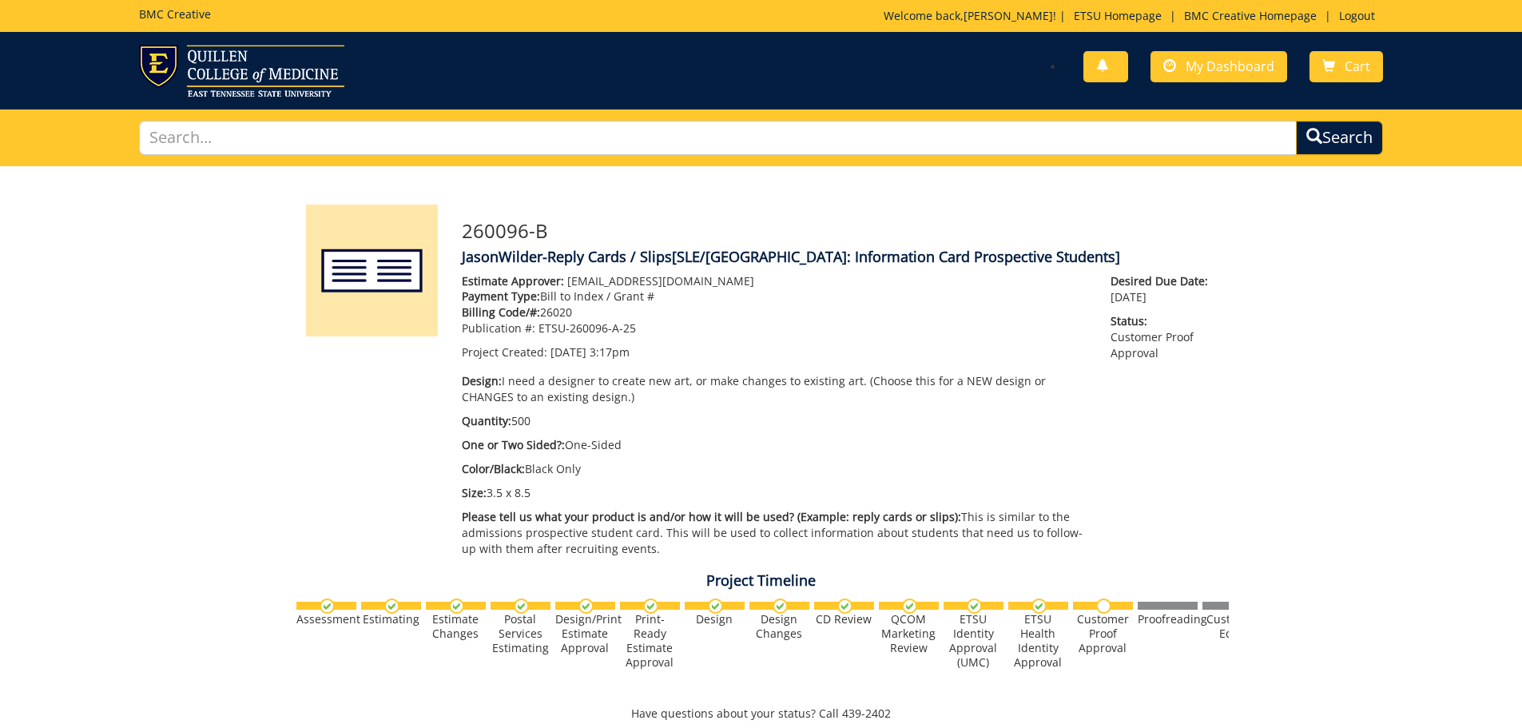
scroll to position [559, 0]
